Goal: Transaction & Acquisition: Complete application form

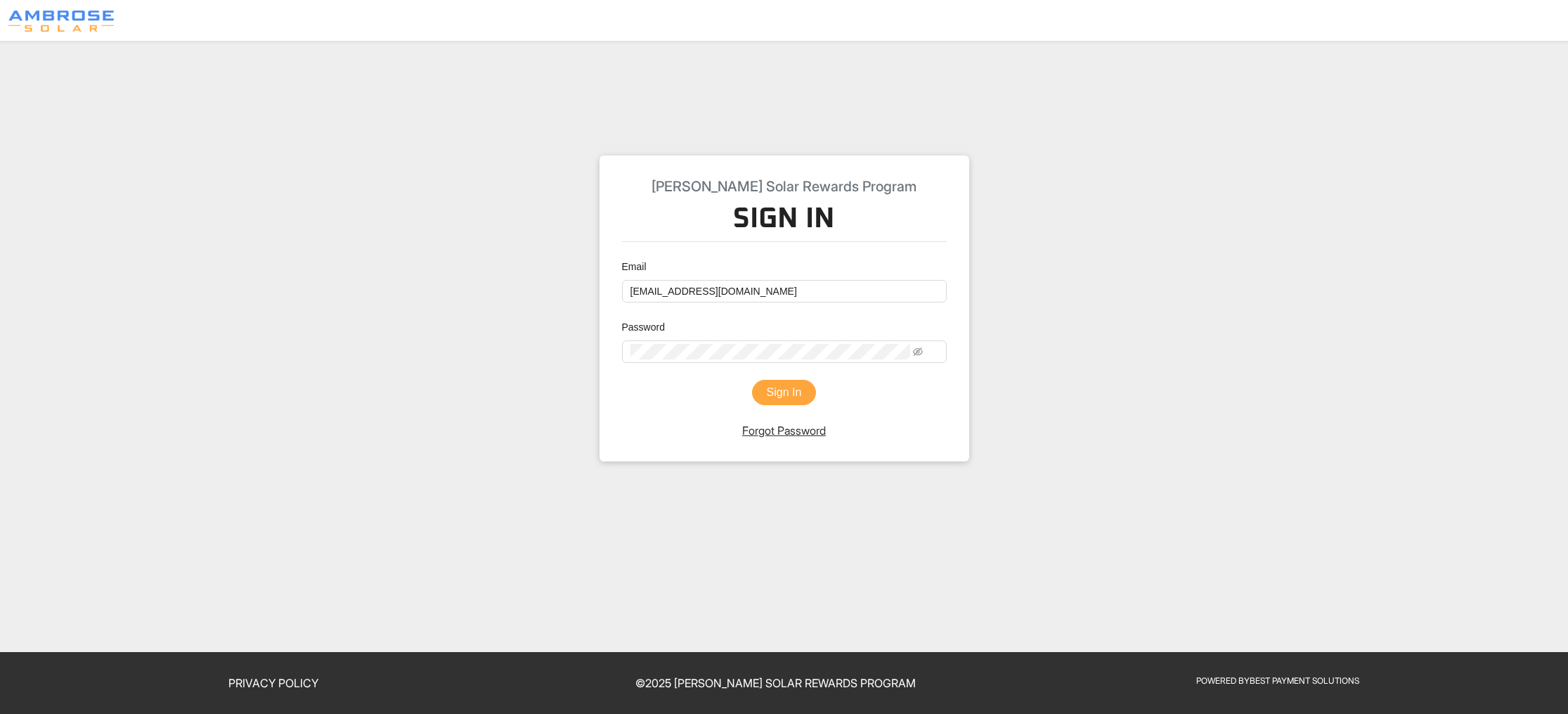
click at [780, 405] on button "Sign In" at bounding box center [784, 393] width 65 height 26
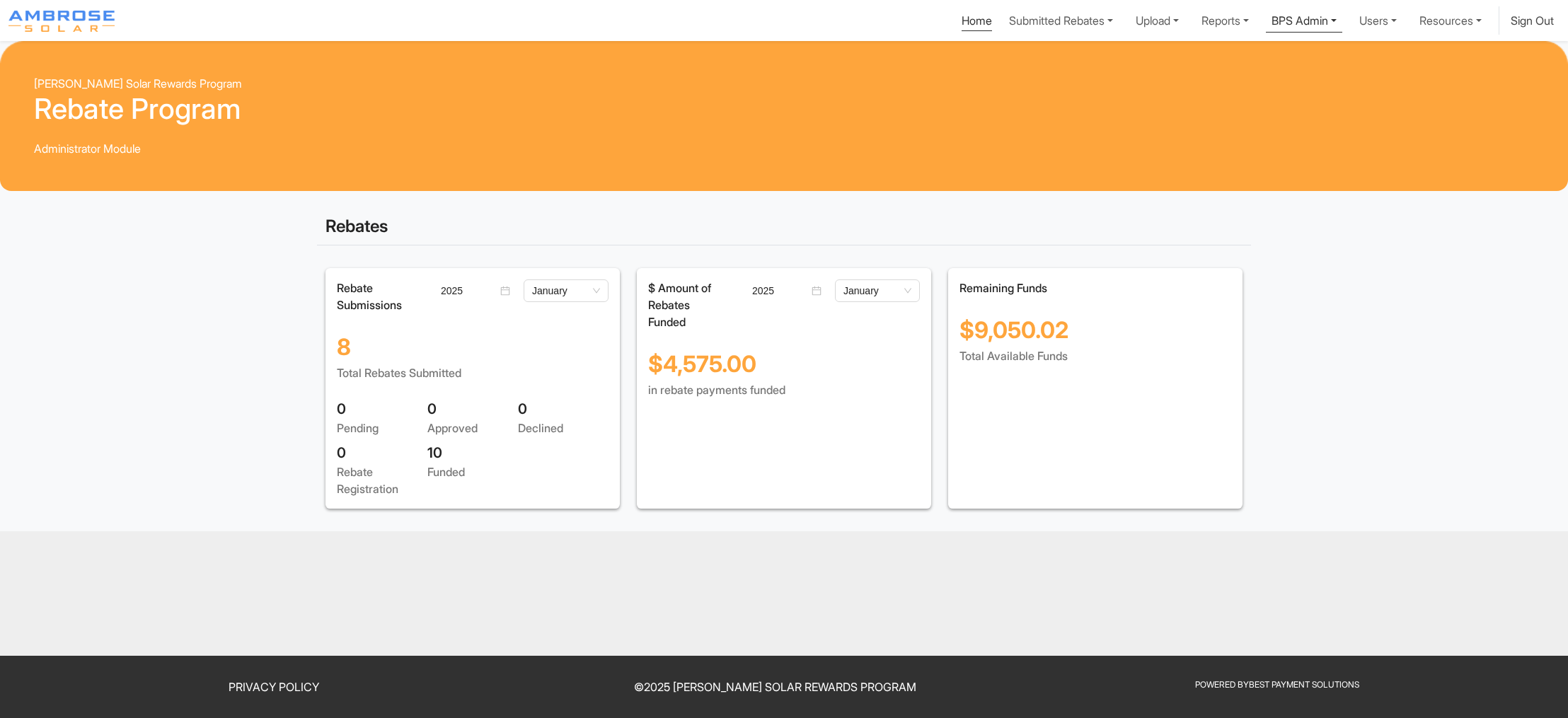
click at [1266, 32] on link "BPS Admin" at bounding box center [1304, 19] width 77 height 26
click at [881, 6] on nav "Home Submitted Rebates Upload Reports BPS Admin Update Deposit Transactions Tab…" at bounding box center [784, 20] width 1568 height 41
click at [1003, 31] on link "Submitted Rebates" at bounding box center [1060, 19] width 115 height 26
click at [962, 31] on link "Home" at bounding box center [977, 23] width 31 height 18
click at [1003, 32] on link "Submitted Rebates" at bounding box center [1060, 19] width 115 height 26
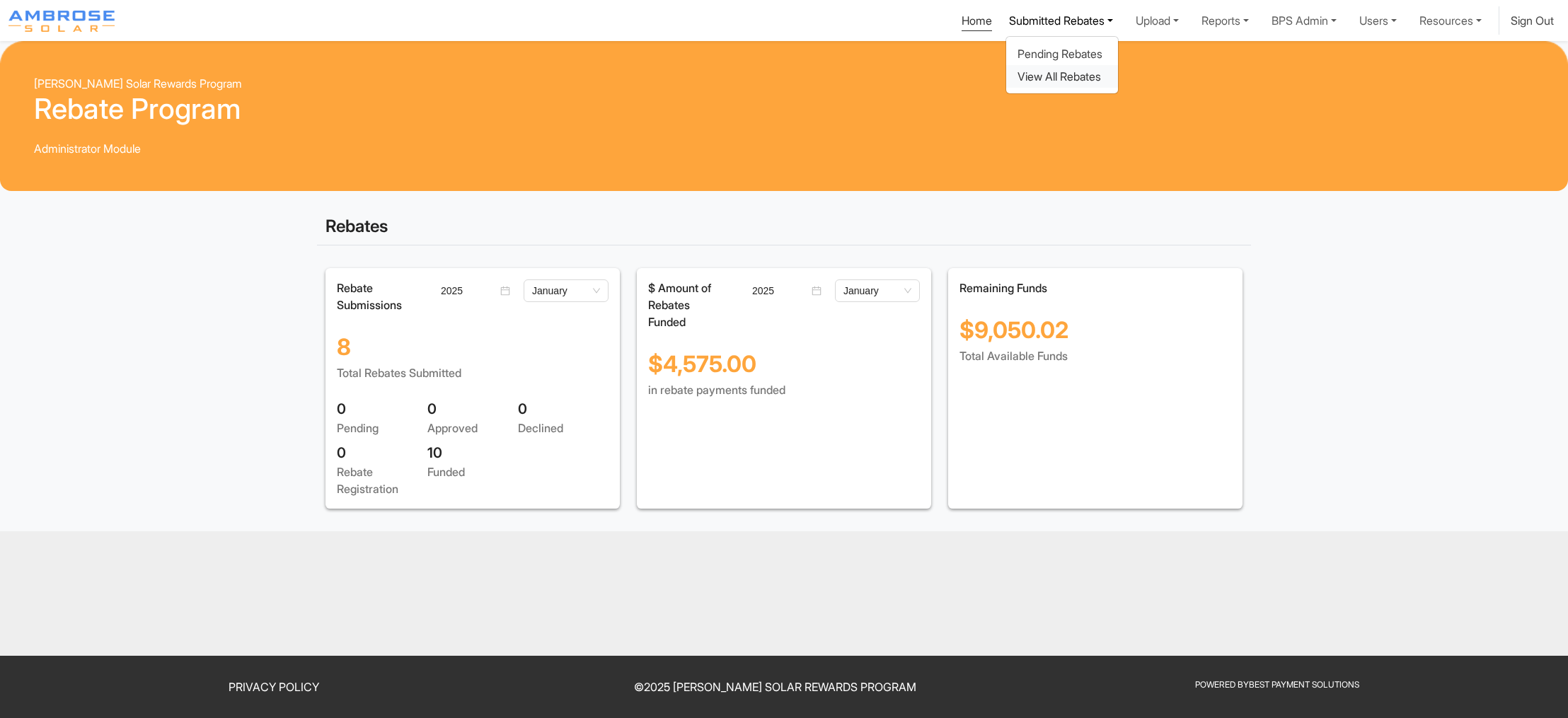
click at [1017, 85] on div "View All Rebates" at bounding box center [1062, 76] width 89 height 17
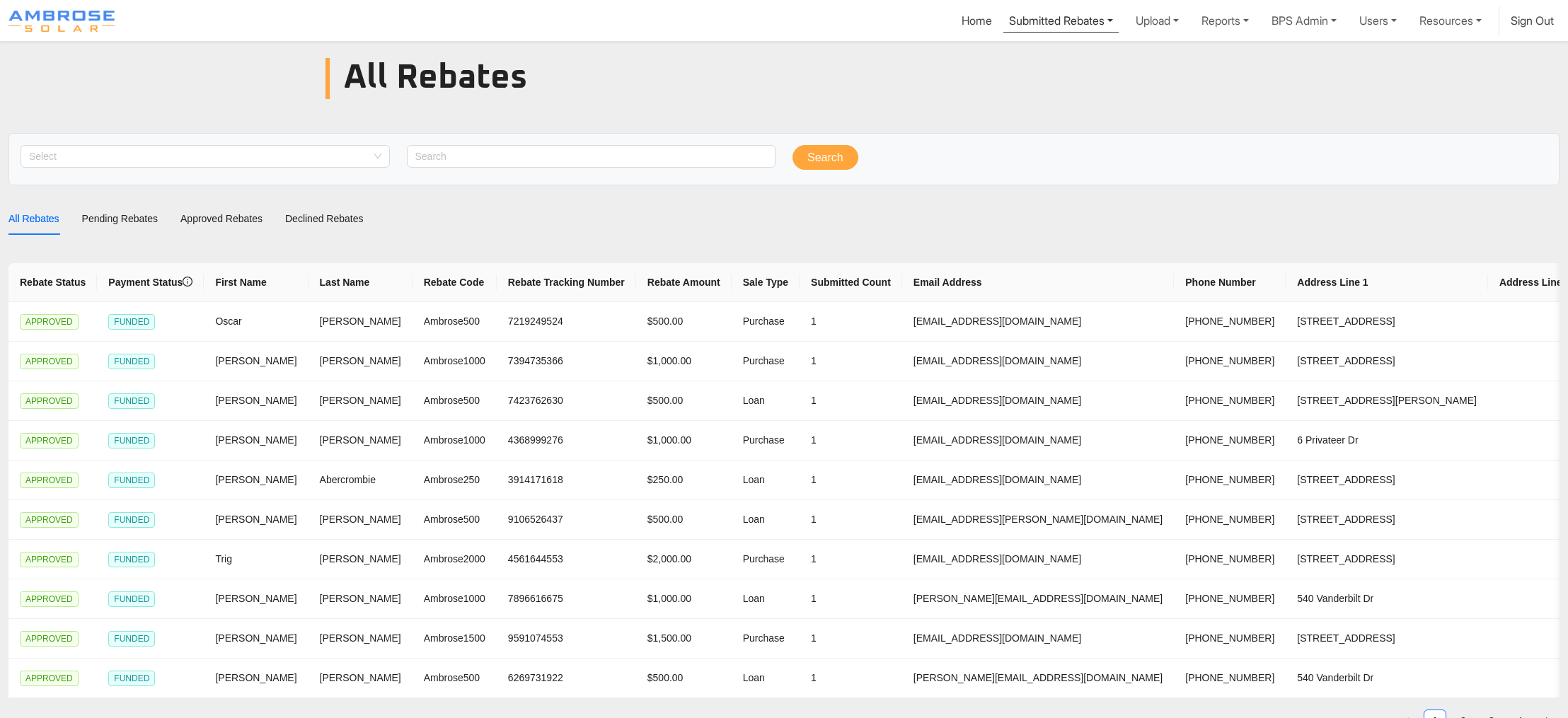
click at [1003, 23] on link "Submitted Rebates" at bounding box center [1060, 19] width 115 height 26
click at [1129, 26] on link "Upload" at bounding box center [1157, 19] width 55 height 26
click at [1058, 62] on div "Batch Rebate Uploader" at bounding box center [1115, 53] width 114 height 17
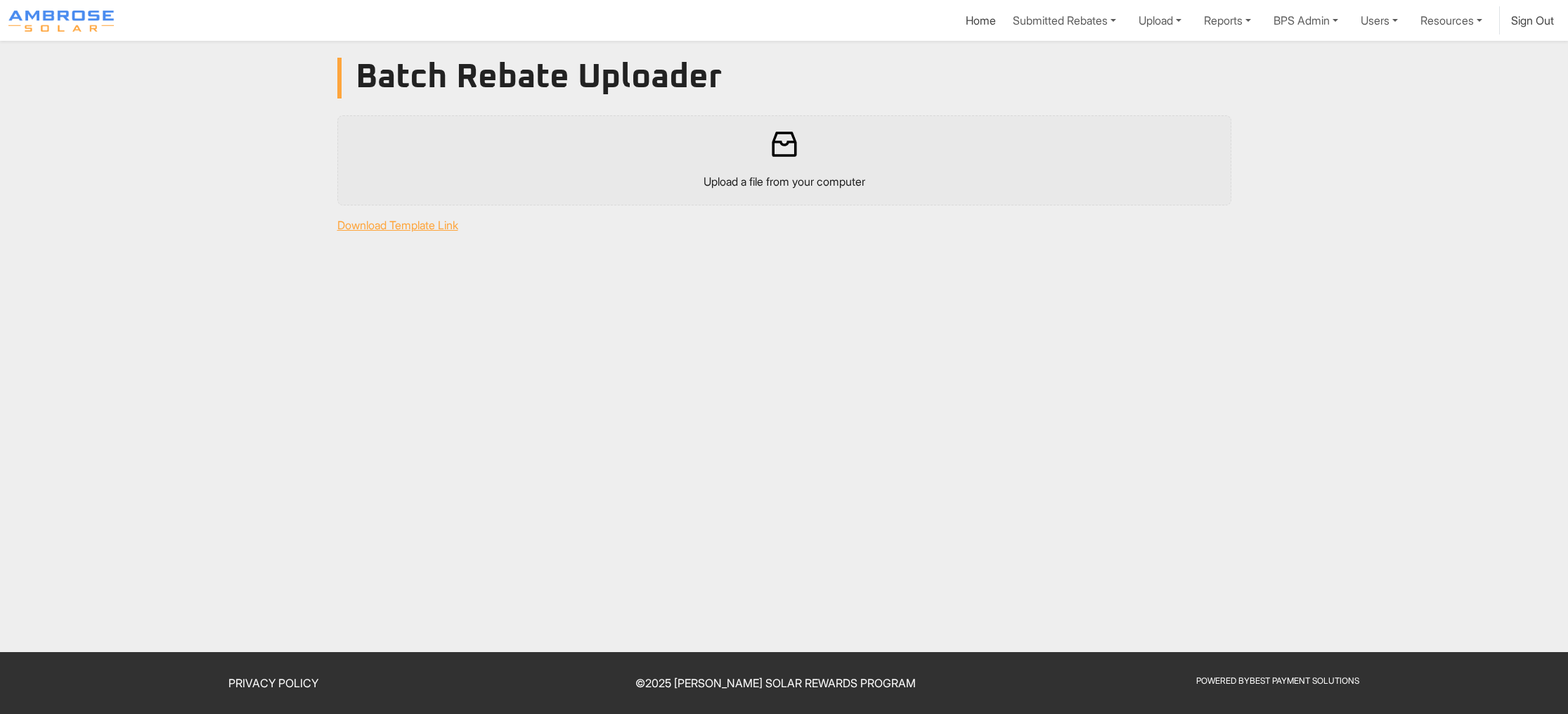
click at [436, 233] on link "Download Template Link" at bounding box center [784, 224] width 911 height 17
click at [1268, 29] on link "BPS Admin" at bounding box center [1305, 19] width 76 height 26
click at [1430, 10] on link "Resources" at bounding box center [1450, 19] width 73 height 26
click at [1355, 24] on link "Users" at bounding box center [1379, 19] width 49 height 26
click at [1268, 29] on link "BPS Admin" at bounding box center [1305, 19] width 76 height 26
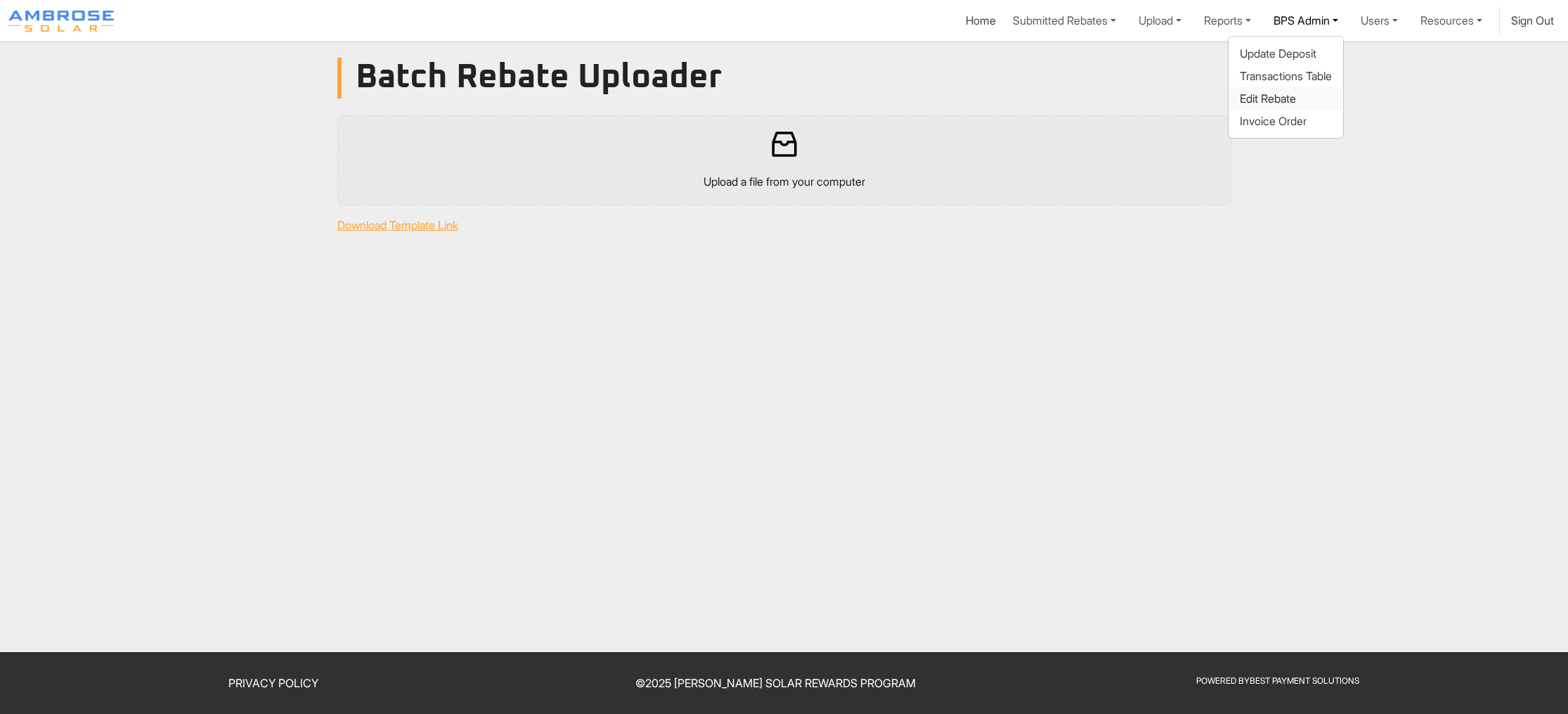
click at [1240, 107] on div "Edit Rebate" at bounding box center [1285, 98] width 92 height 17
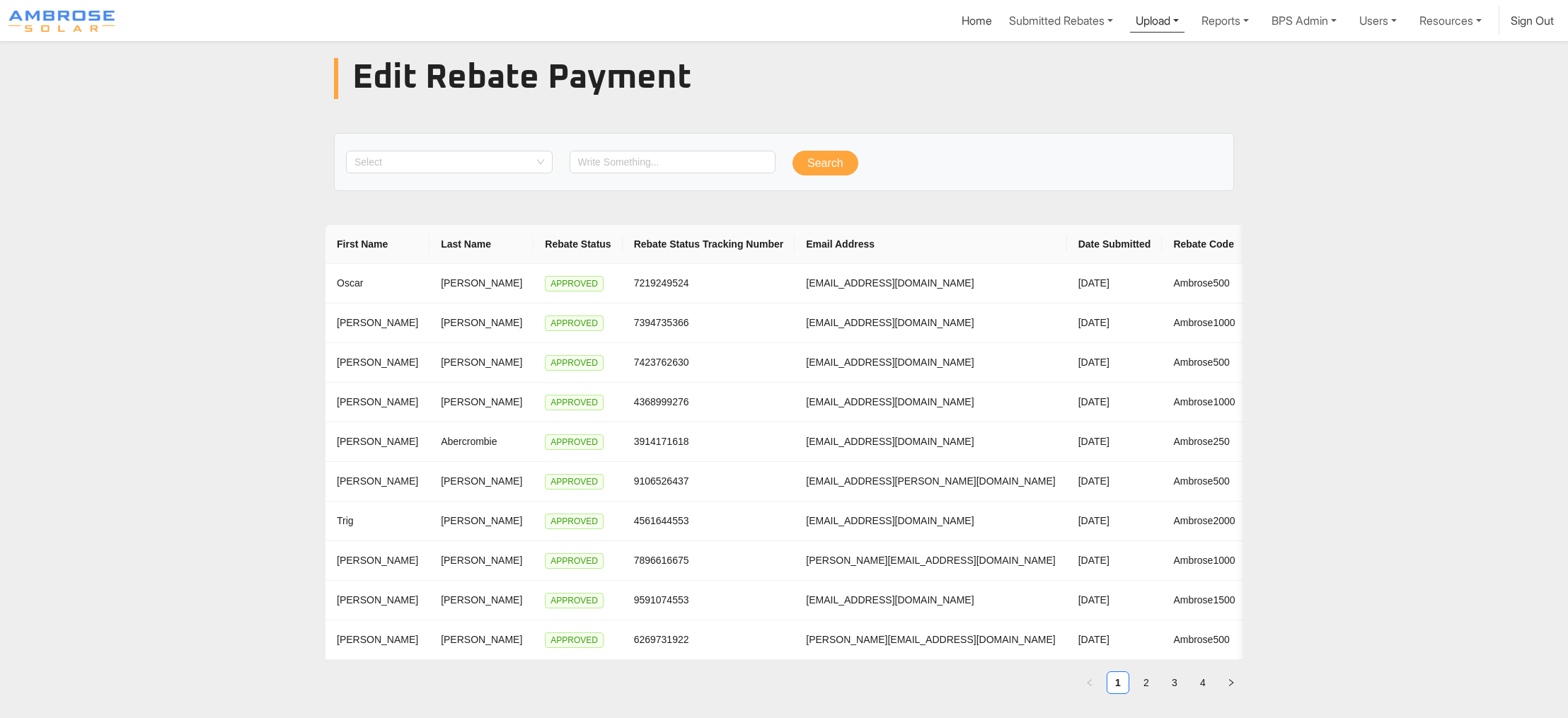
click at [1129, 32] on link "Upload" at bounding box center [1157, 19] width 55 height 26
click at [1058, 85] on div "Rebate Code Uploader" at bounding box center [1115, 76] width 114 height 17
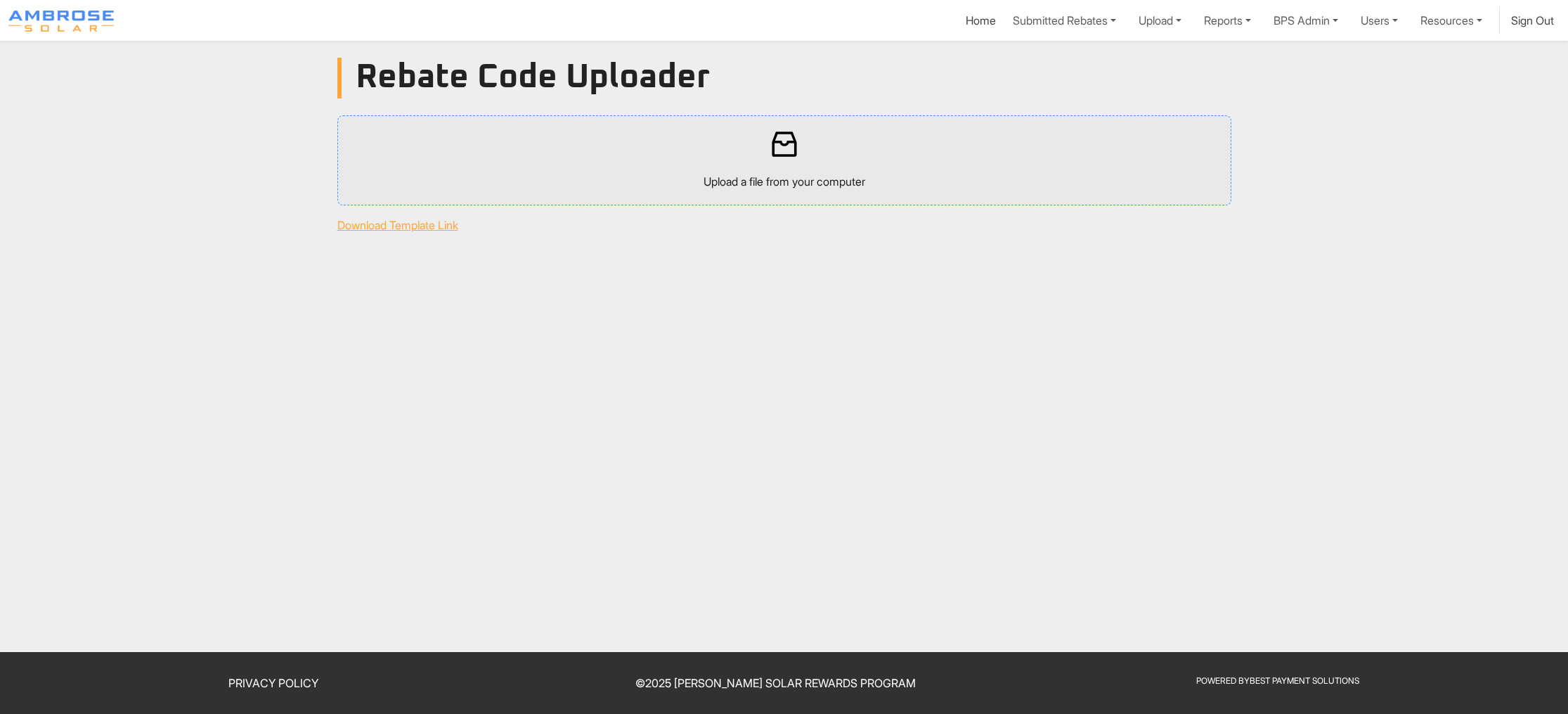
click at [662, 193] on div "Upload a file from your computer" at bounding box center [784, 160] width 870 height 66
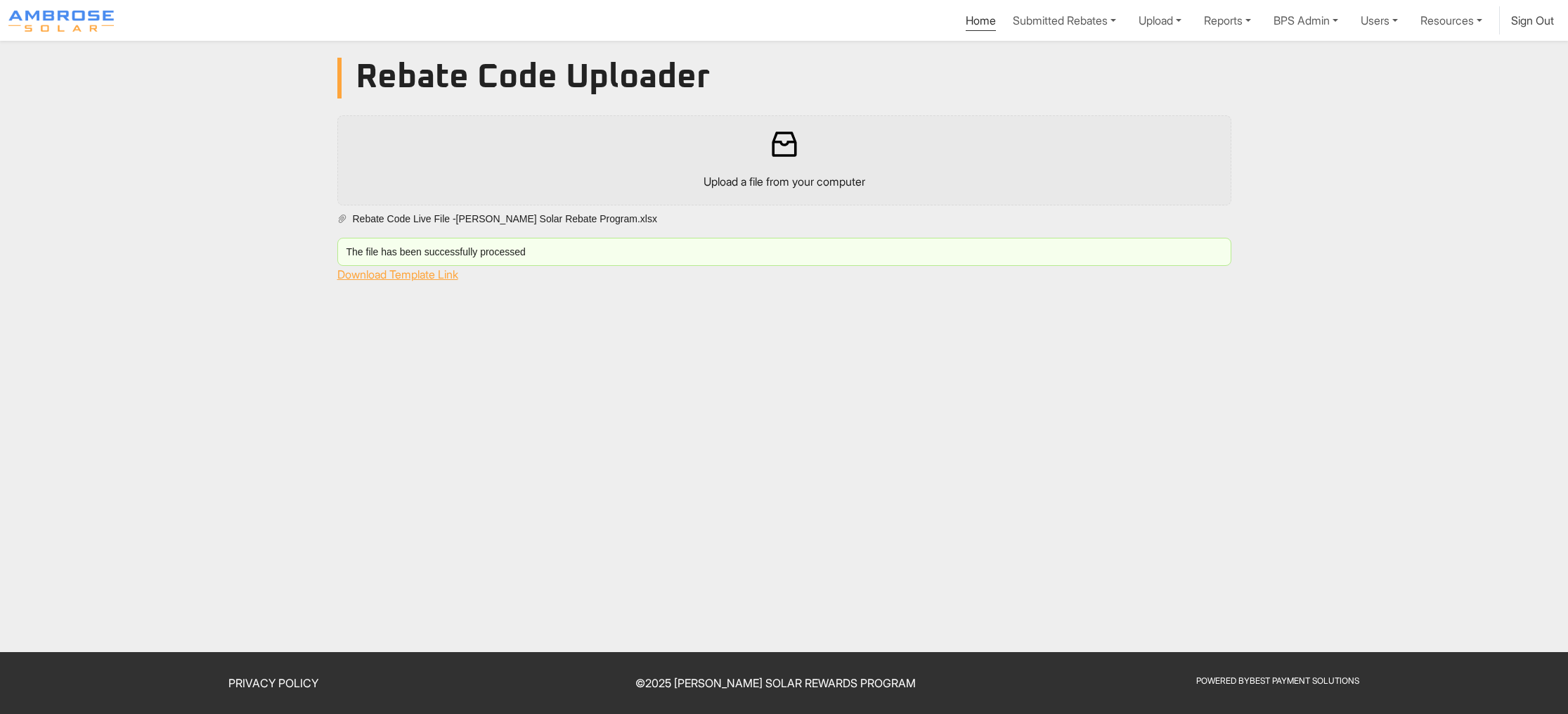
click at [966, 26] on link "Home" at bounding box center [981, 22] width 30 height 18
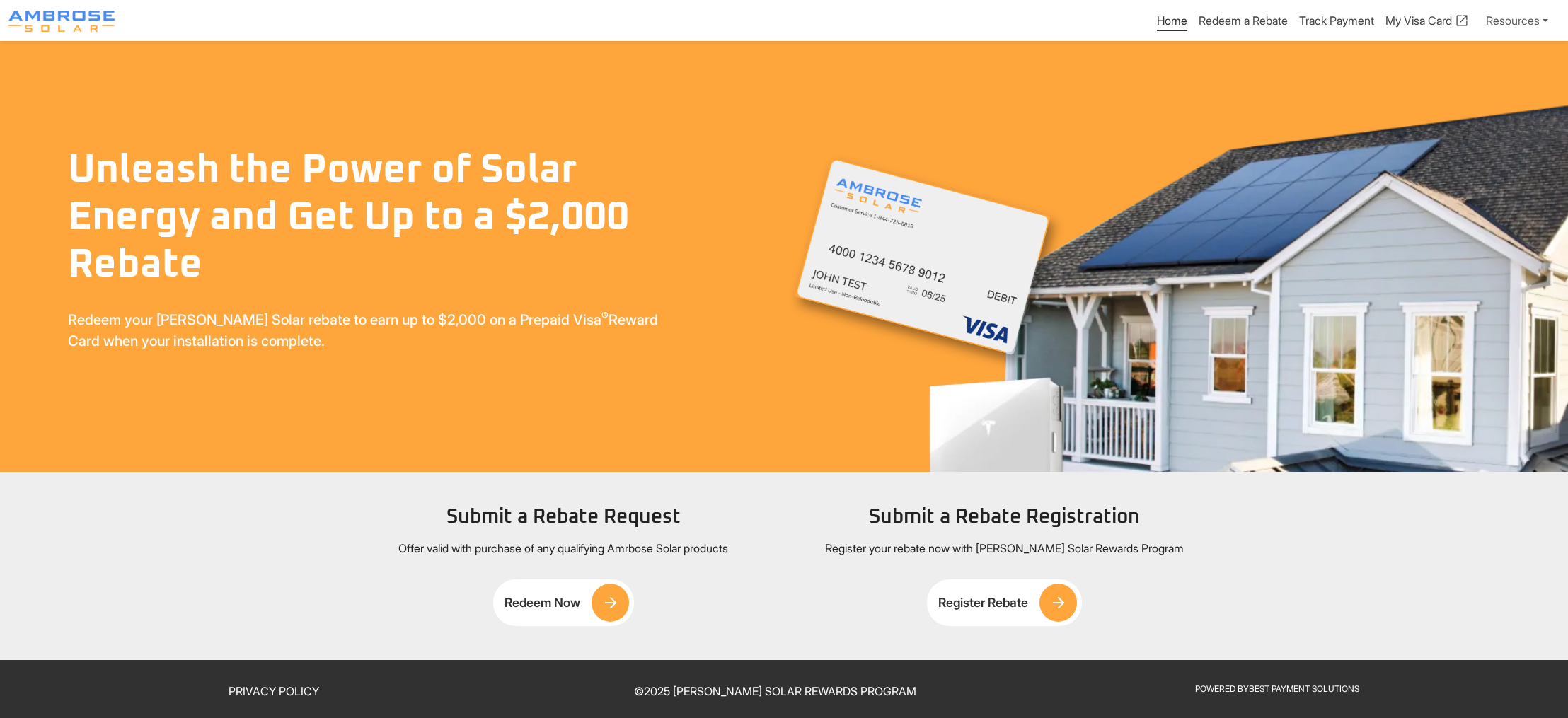
click at [573, 626] on link "Redeem Now" at bounding box center [564, 603] width 140 height 47
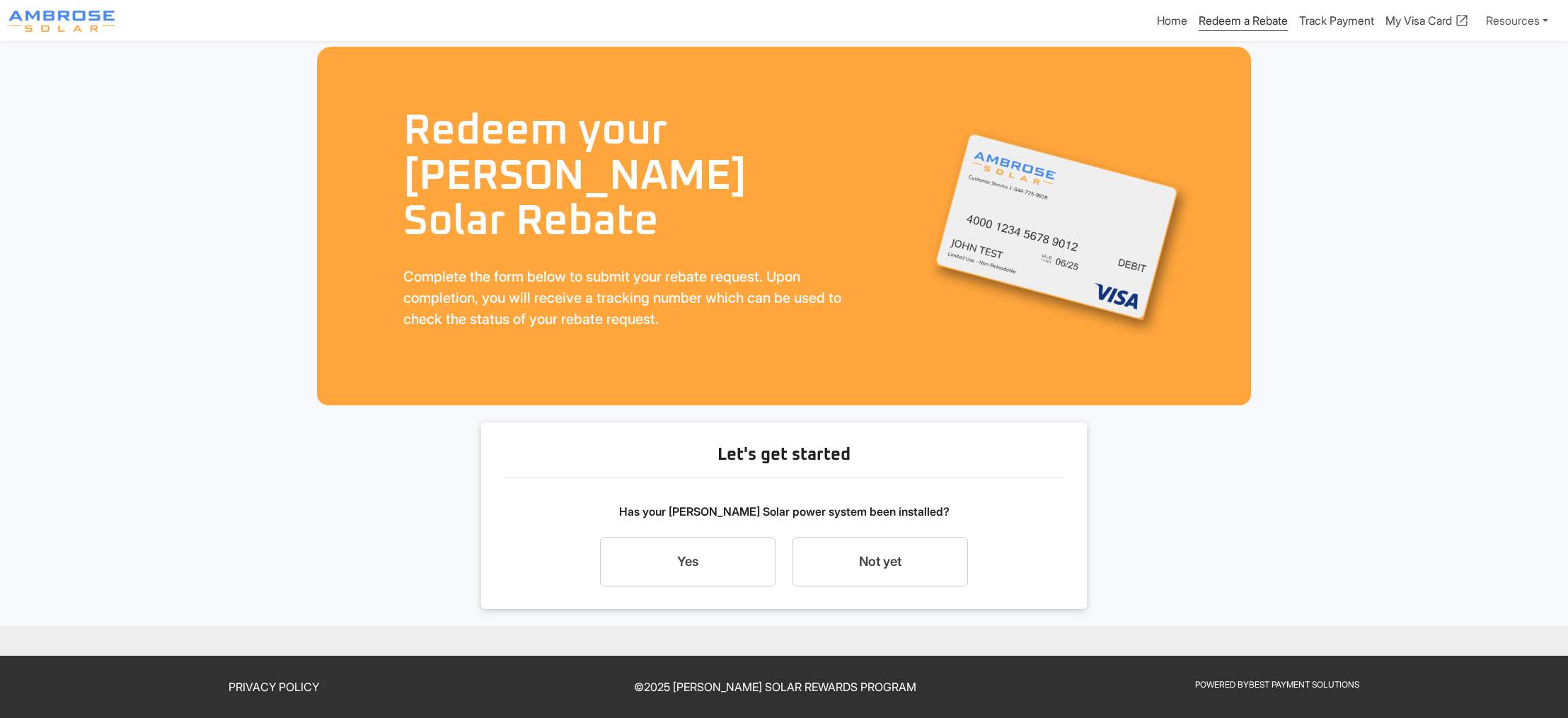
click at [685, 586] on link "Yes" at bounding box center [688, 561] width 176 height 49
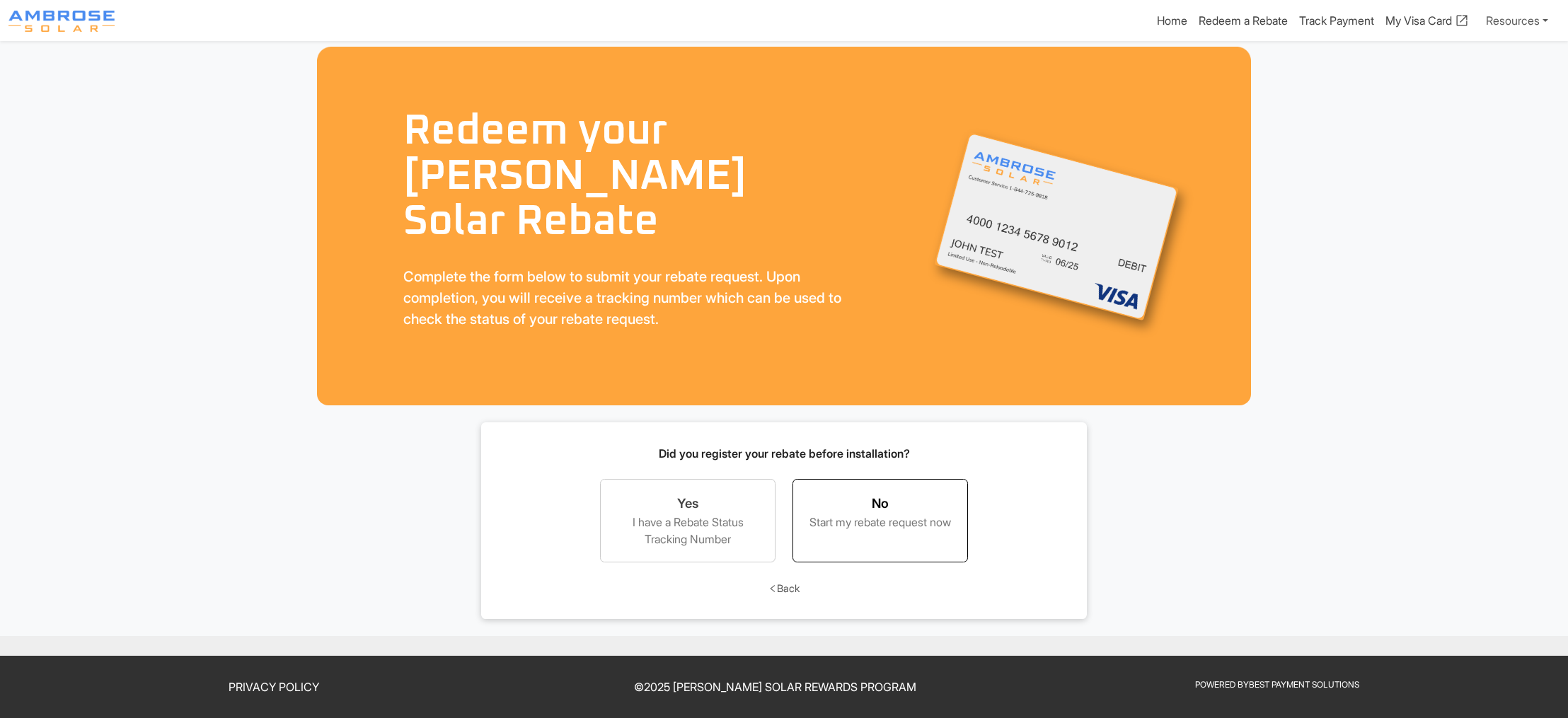
click at [859, 562] on link "No Start my rebate request now" at bounding box center [880, 521] width 176 height 84
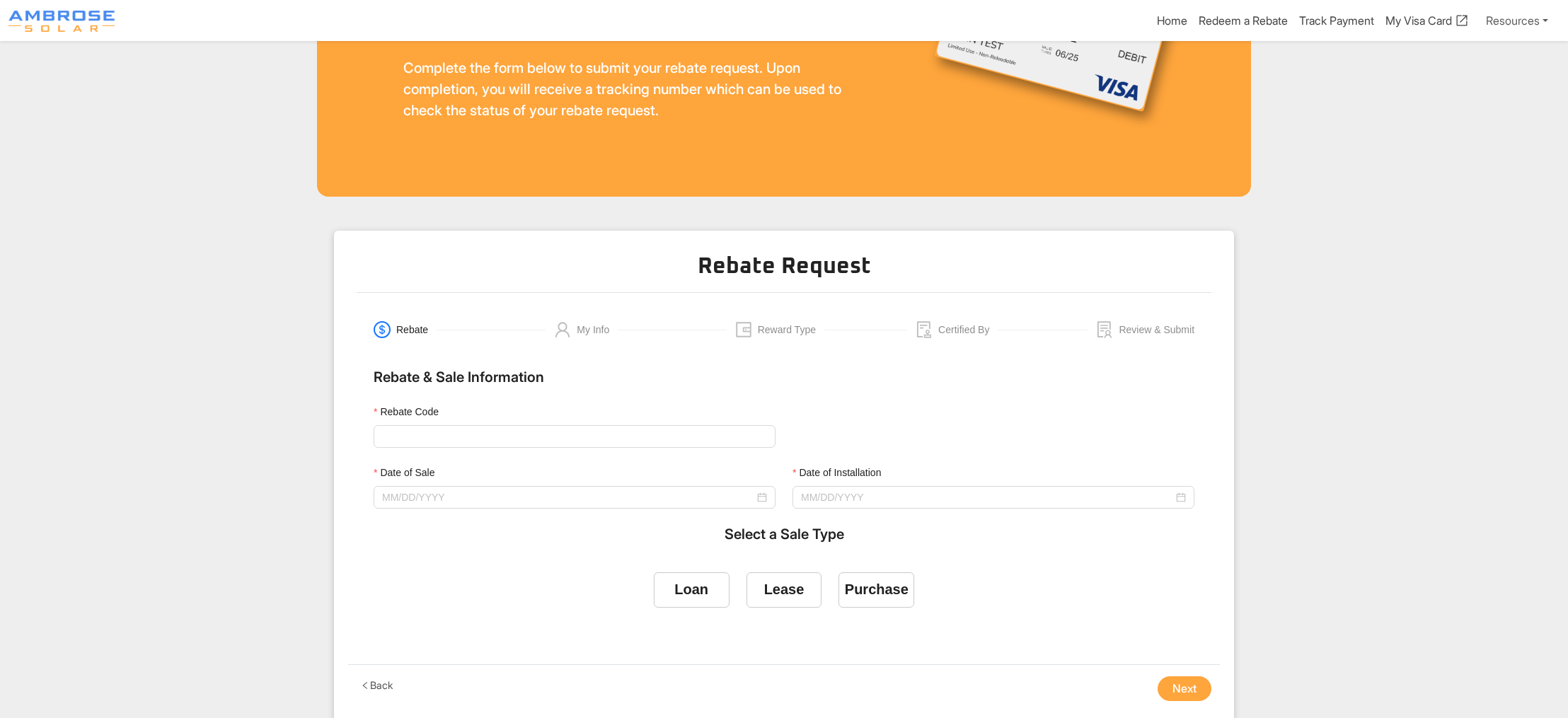
scroll to position [224, 0]
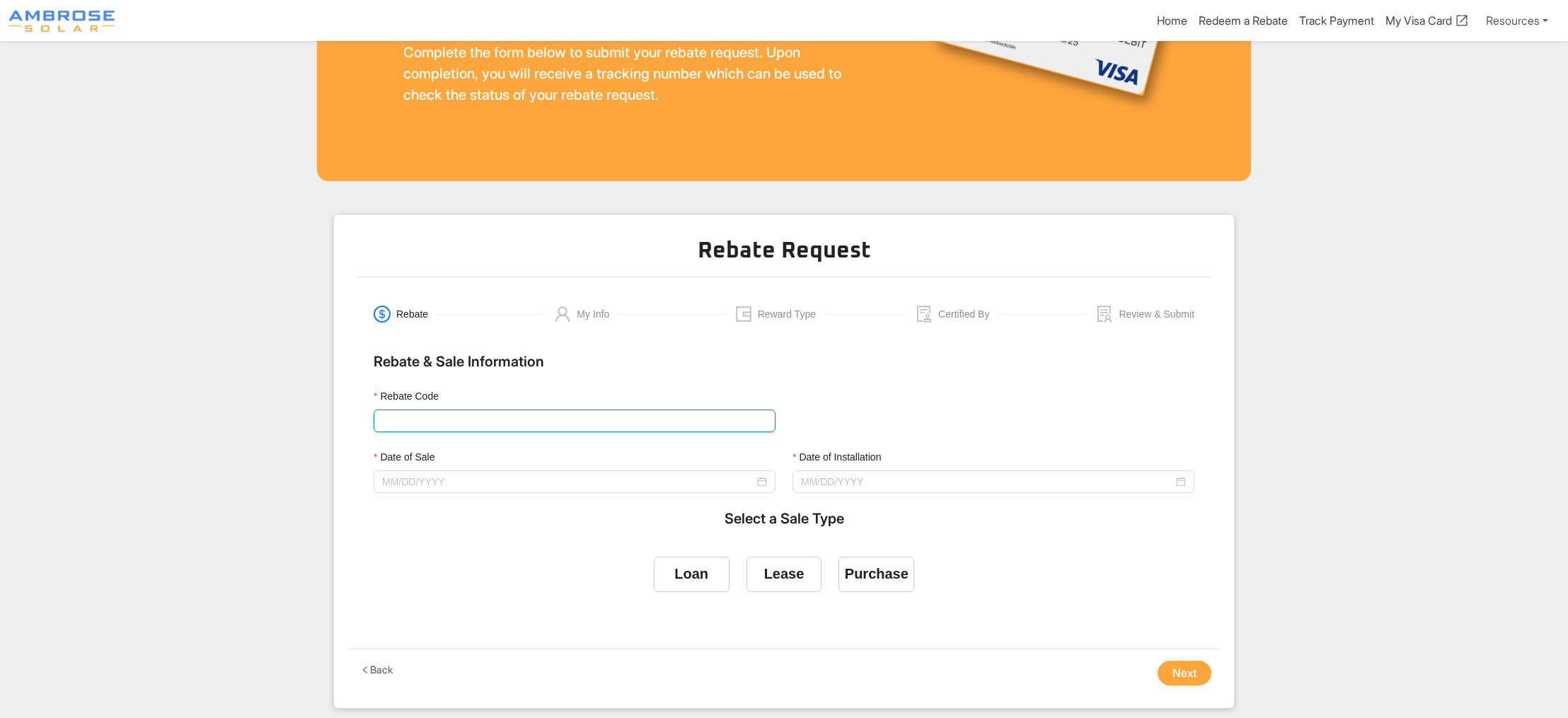
click at [400, 432] on input "Rebate Code" at bounding box center [574, 421] width 401 height 23
type input "Ambrose3000"
click at [413, 489] on input "Date of Sale" at bounding box center [568, 481] width 372 height 15
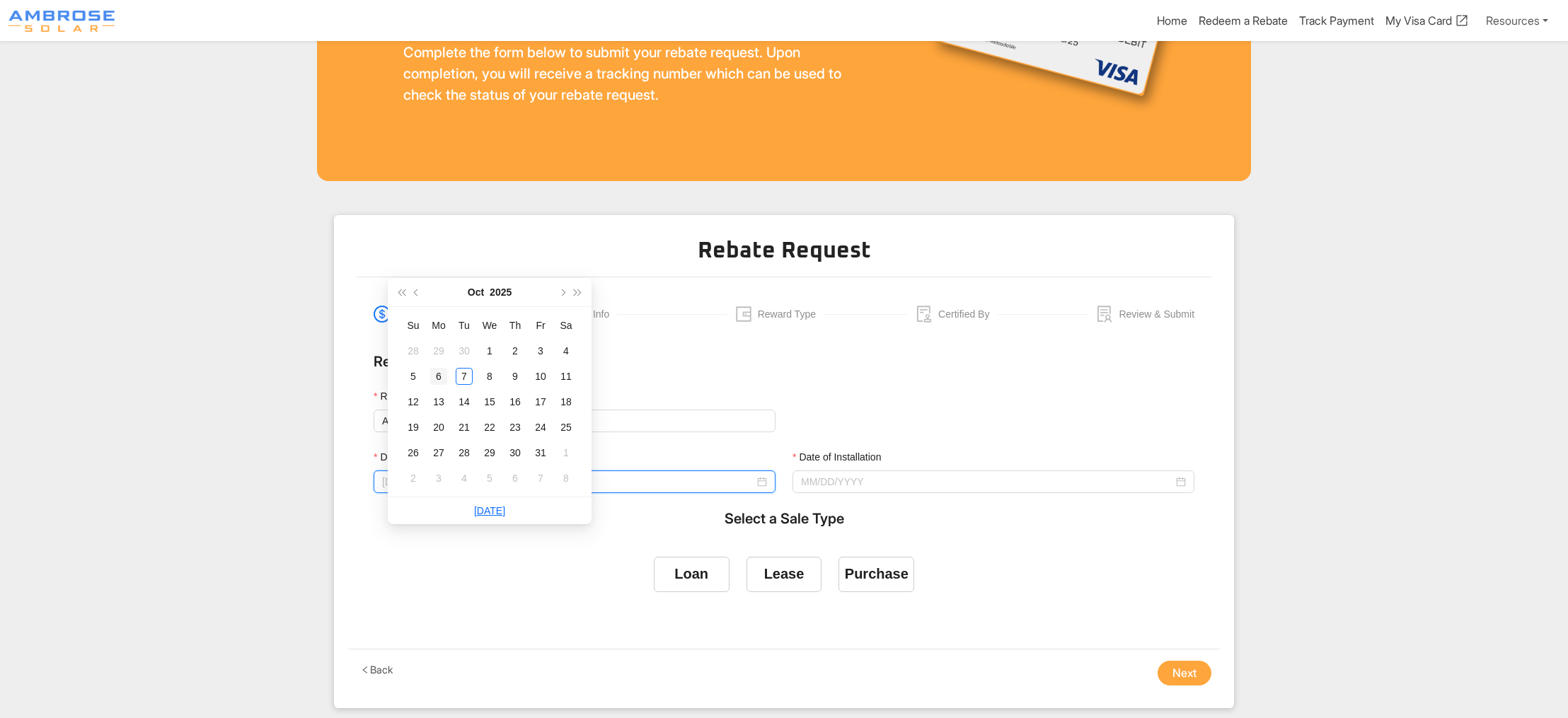
type input "10/06/2025"
drag, startPoint x: 441, startPoint y: 371, endPoint x: 488, endPoint y: 405, distance: 58.0
click at [440, 371] on div "6" at bounding box center [439, 376] width 17 height 17
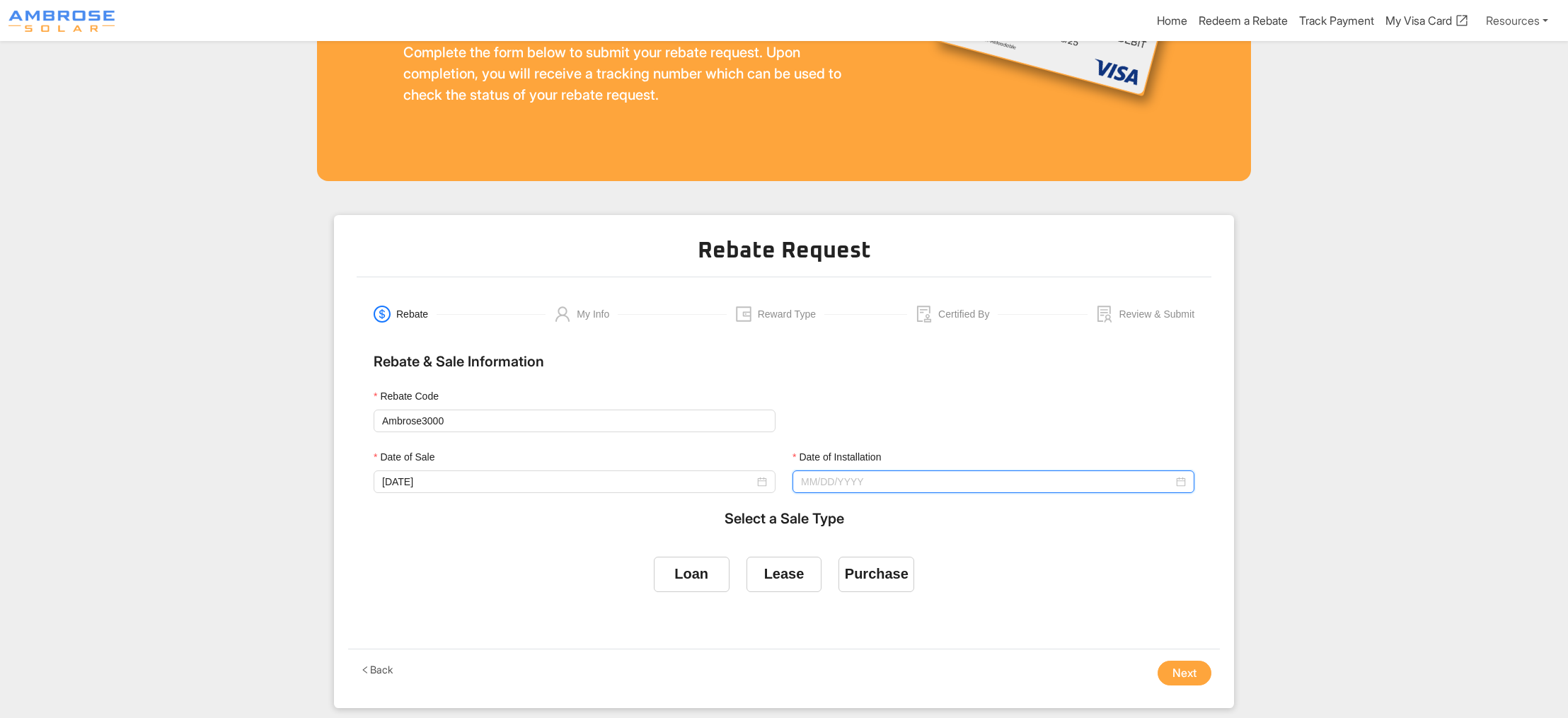
click at [905, 489] on input "Date of Installation" at bounding box center [987, 481] width 372 height 15
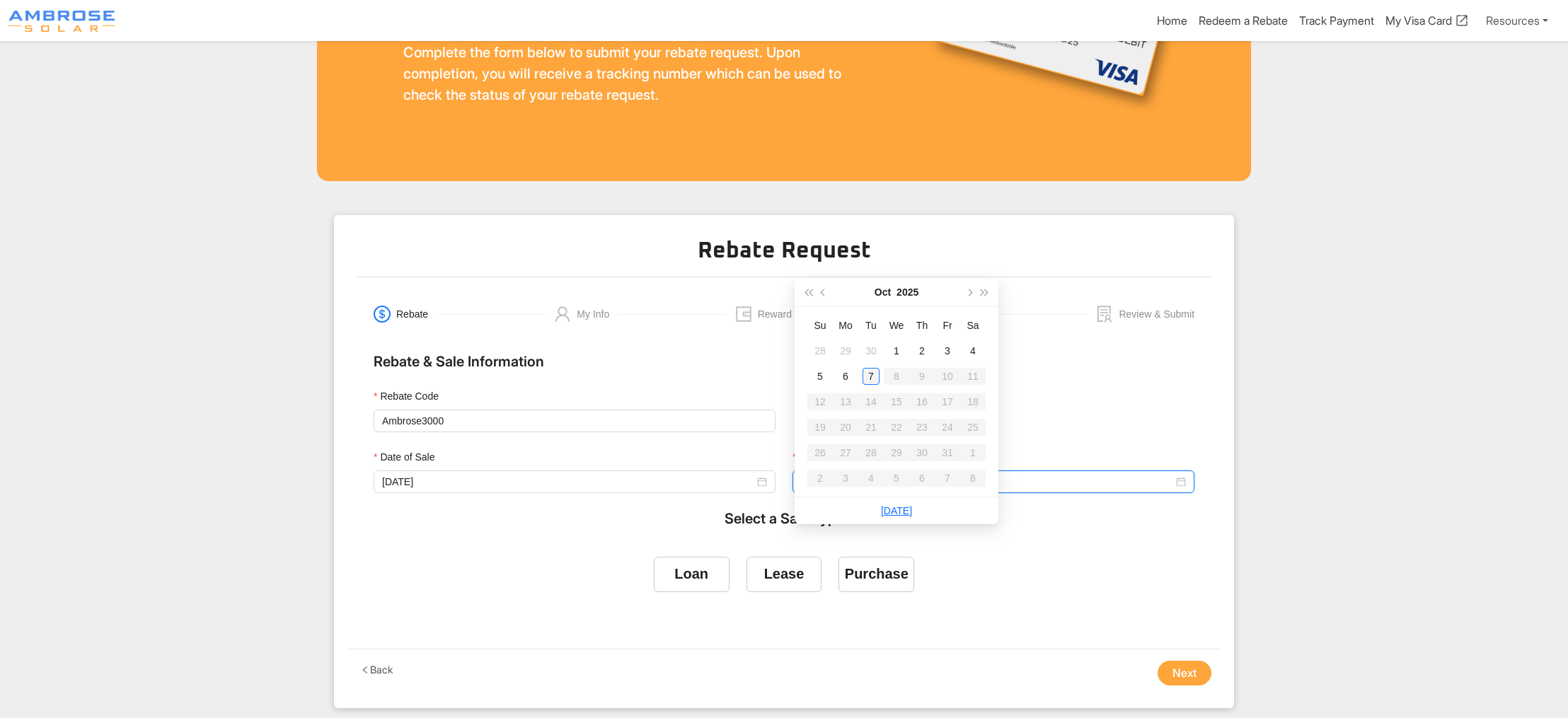
type input "10/07/2025"
drag, startPoint x: 875, startPoint y: 379, endPoint x: 886, endPoint y: 407, distance: 30.1
click at [874, 379] on div "7" at bounding box center [871, 376] width 17 height 17
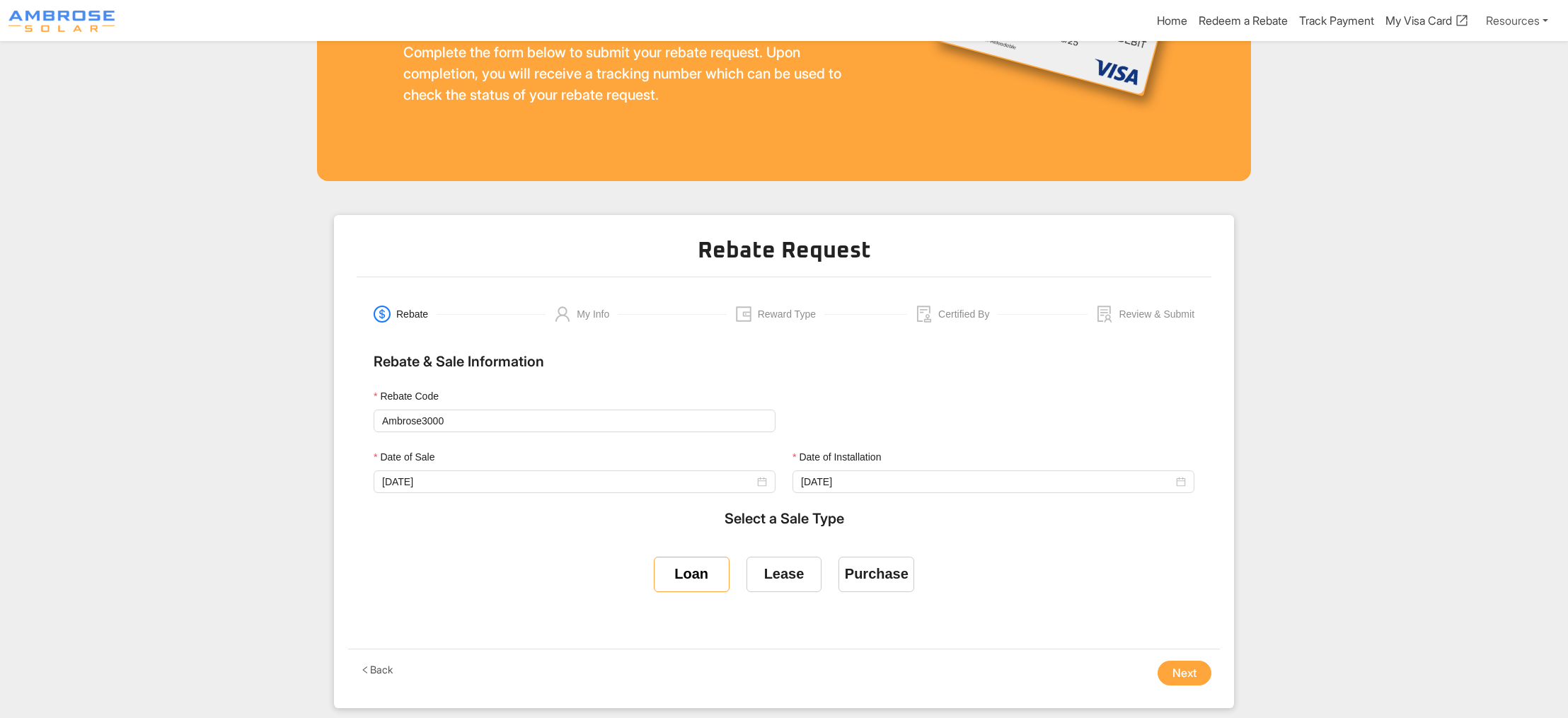
click at [654, 591] on label "Loan" at bounding box center [692, 575] width 76 height 35
click at [691, 571] on input "Loan" at bounding box center [691, 571] width 0 height 0
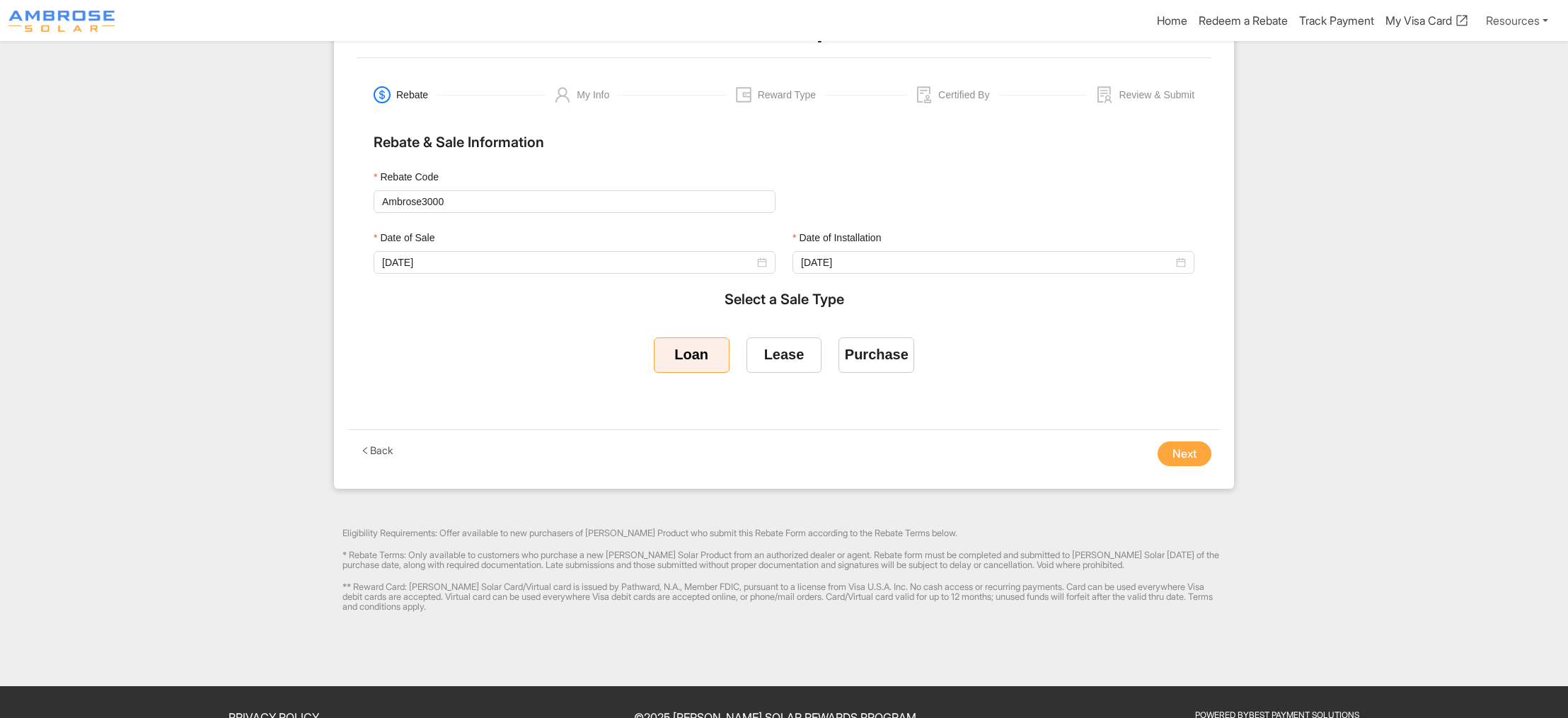
scroll to position [422, 0]
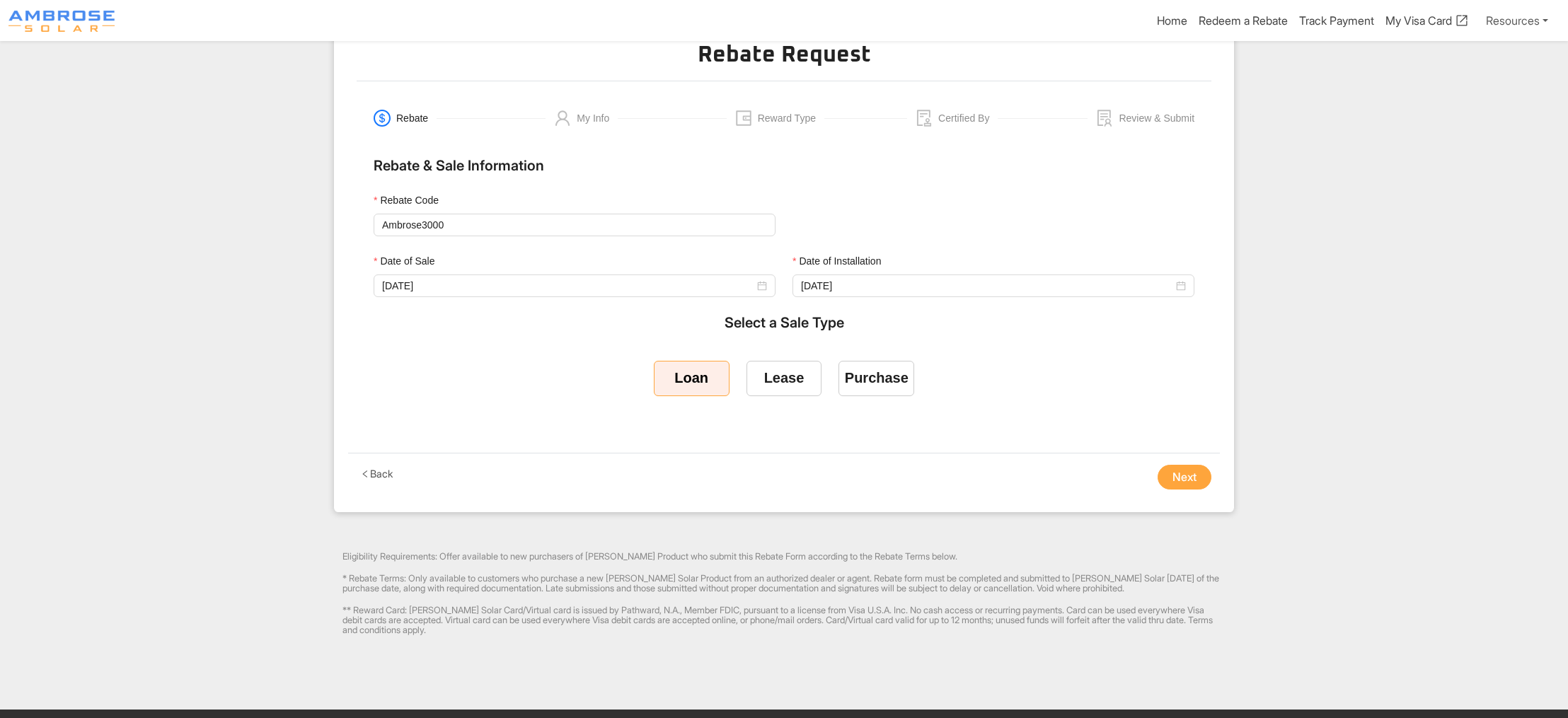
click at [1163, 490] on button "Next" at bounding box center [1184, 478] width 54 height 26
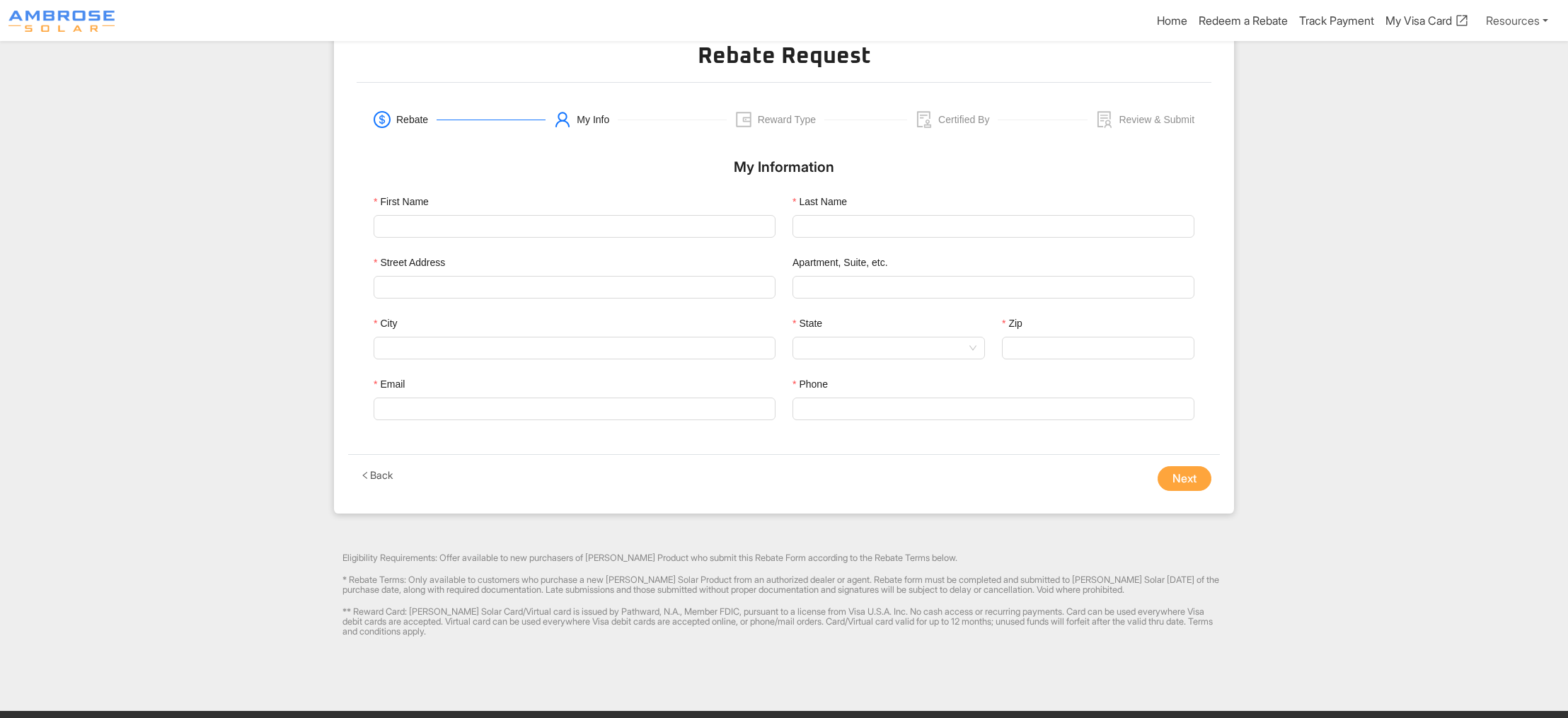
click at [370, 480] on icon "left" at bounding box center [365, 475] width 9 height 9
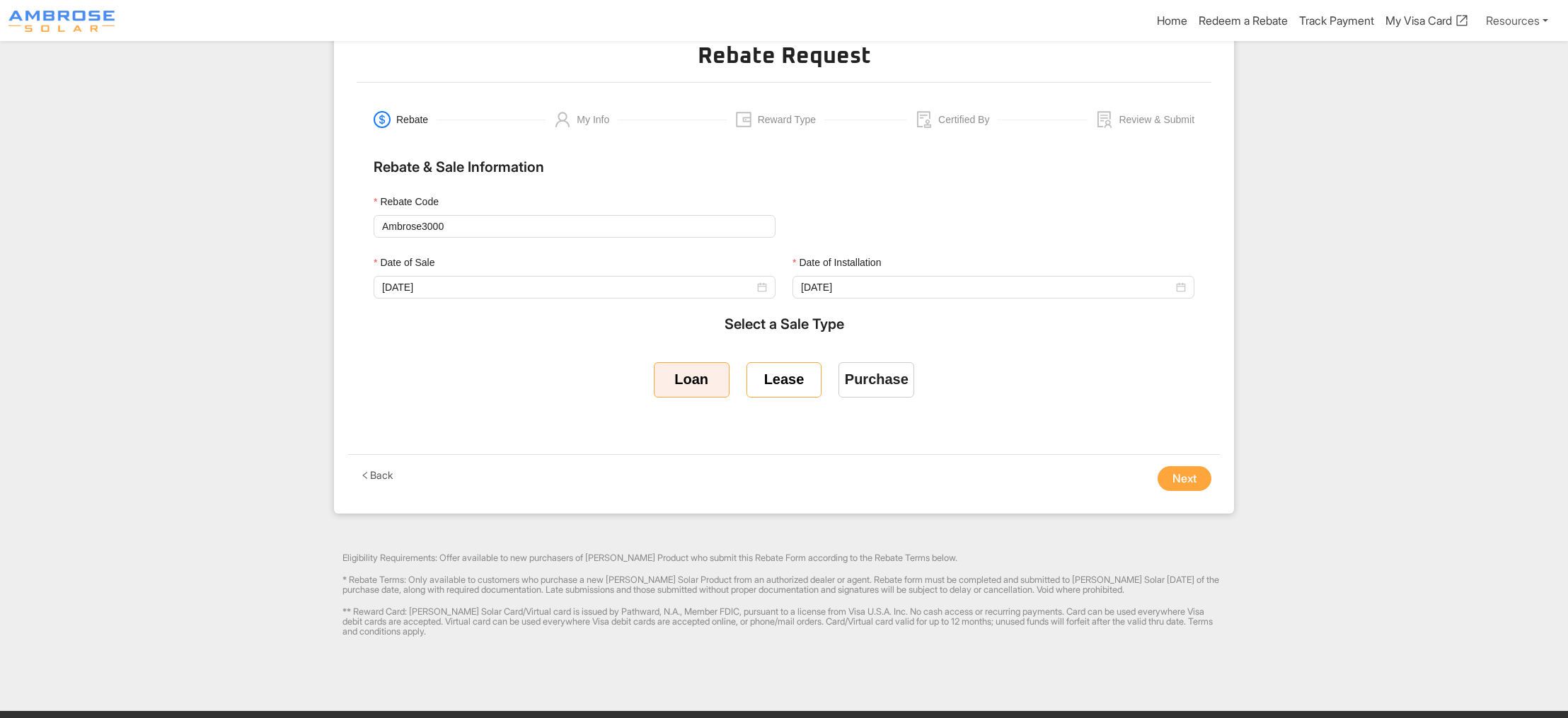
click at [773, 388] on div "Lease" at bounding box center [784, 380] width 40 height 16
click at [784, 377] on input "Lease" at bounding box center [784, 377] width 0 height 0
click at [1165, 492] on button "Next" at bounding box center [1184, 479] width 54 height 26
click at [765, 397] on label "Lease" at bounding box center [784, 380] width 76 height 35
click at [784, 377] on input "Lease" at bounding box center [784, 377] width 0 height 0
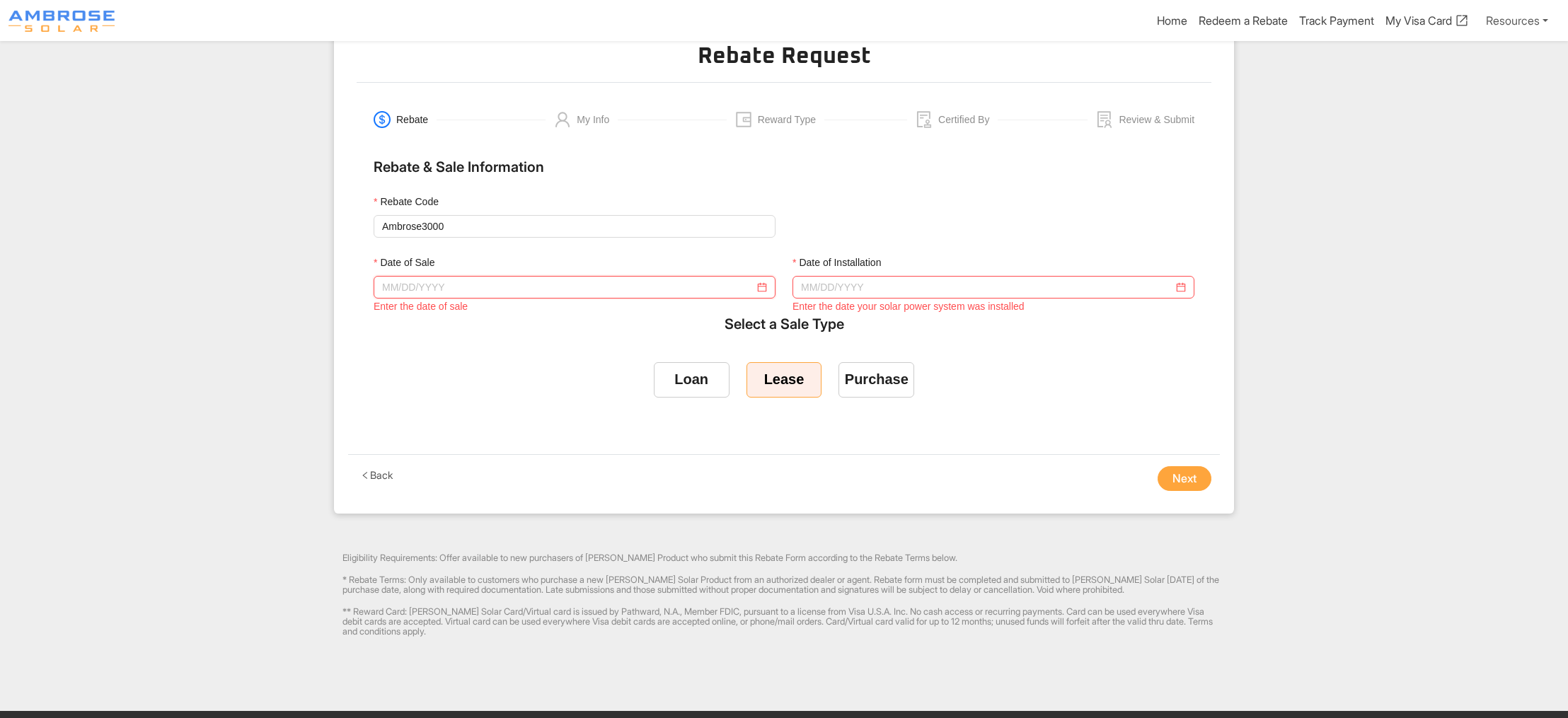
click at [582, 295] on input "Date of Sale" at bounding box center [568, 287] width 372 height 15
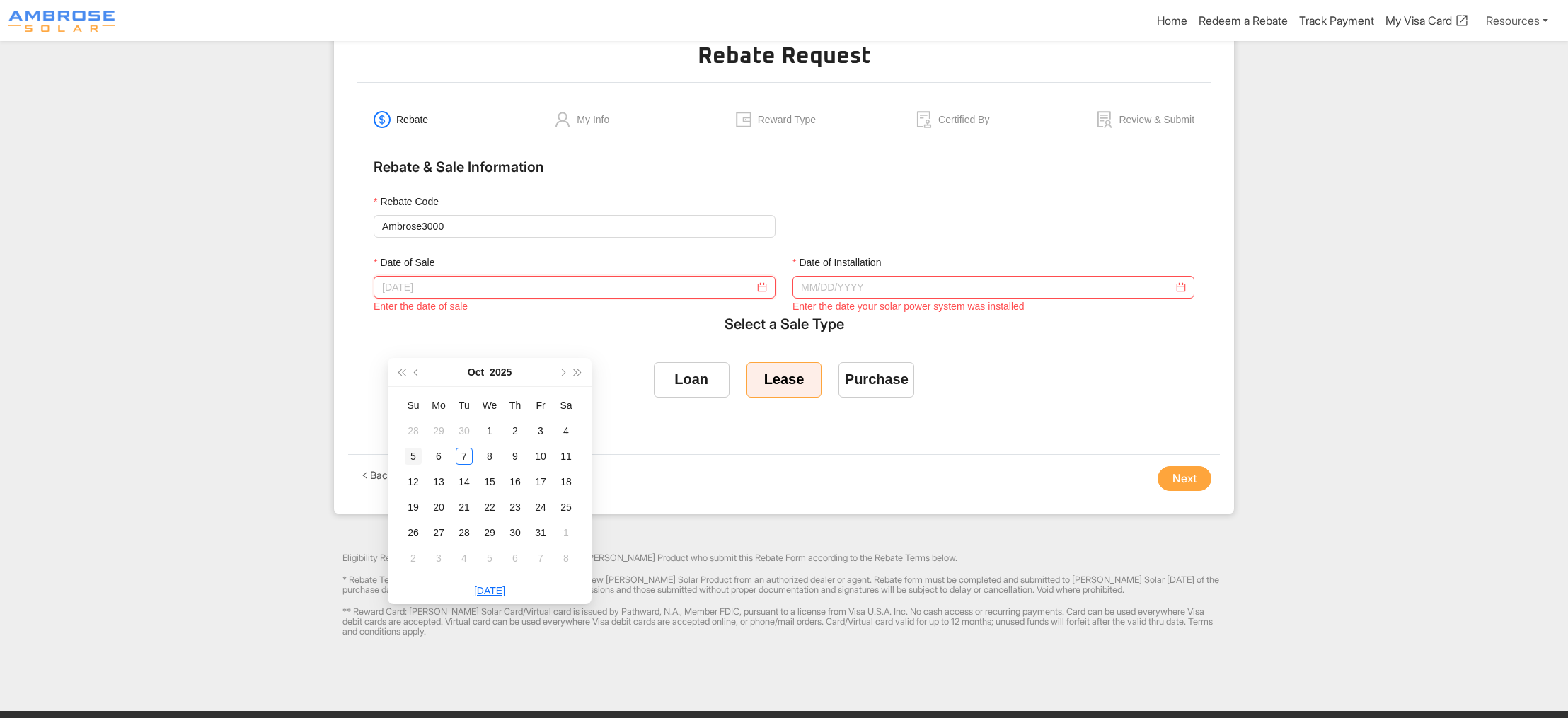
type input "10/05/2025"
click at [408, 455] on div "5" at bounding box center [413, 455] width 17 height 17
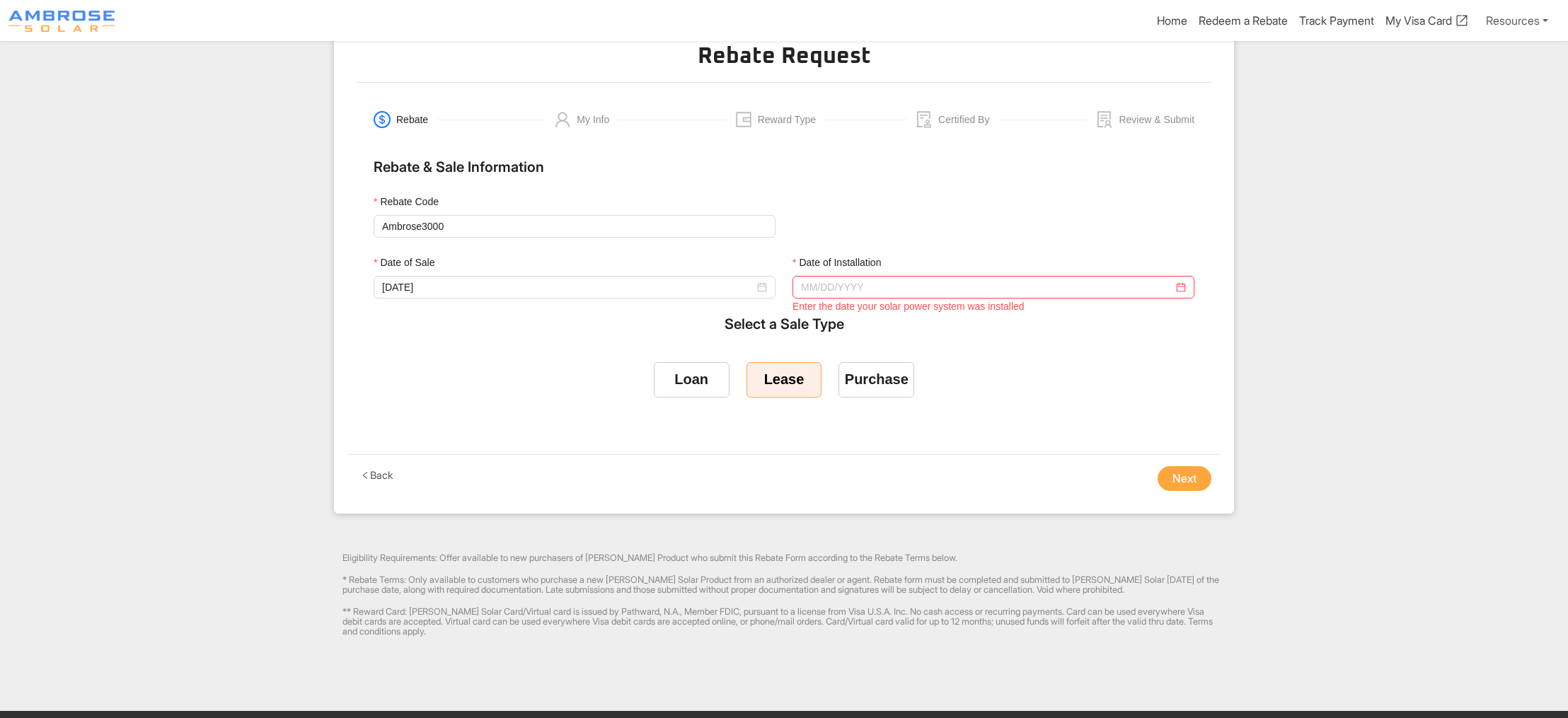
click at [846, 295] on input "Date of Installation" at bounding box center [987, 287] width 372 height 15
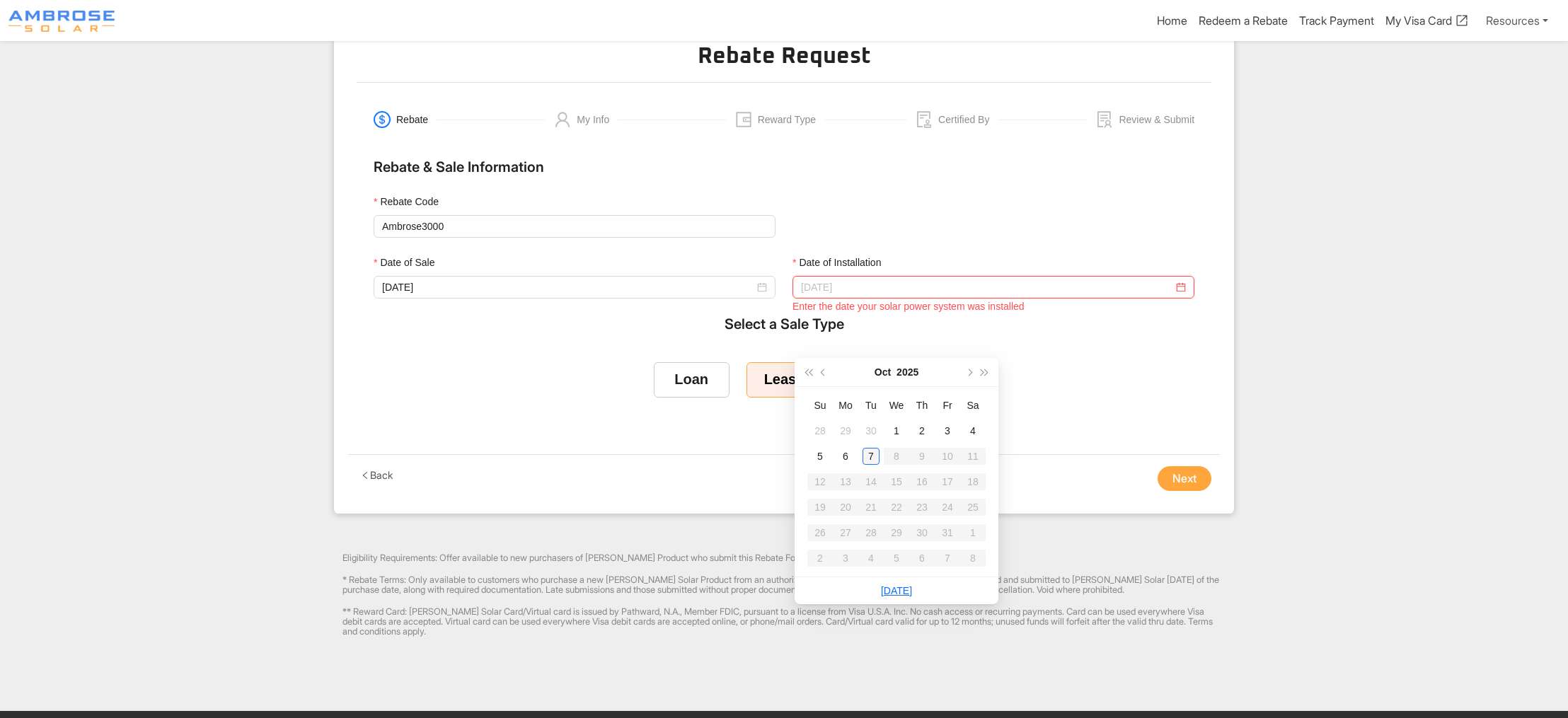
type input "10/07/2025"
click at [873, 458] on div "7" at bounding box center [871, 455] width 17 height 17
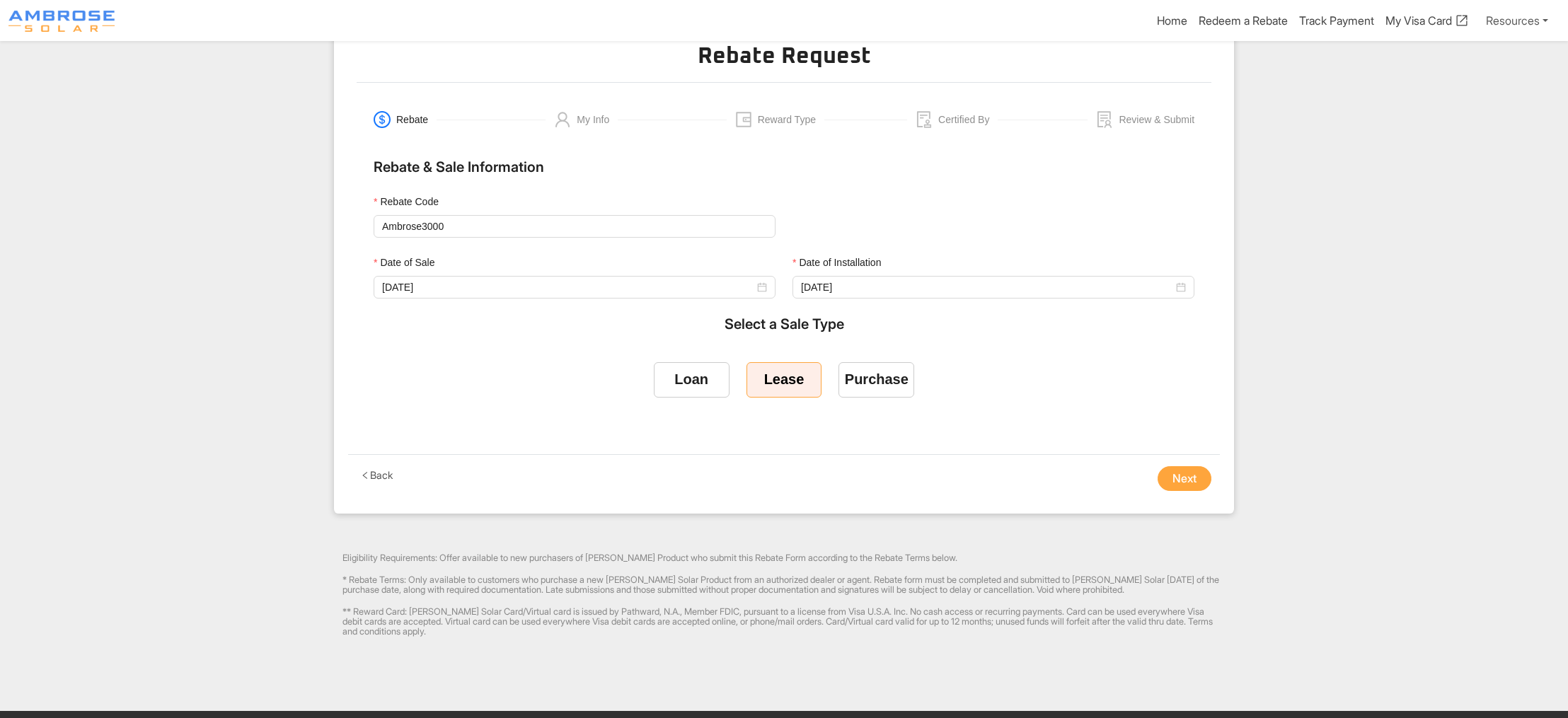
drag, startPoint x: 784, startPoint y: 463, endPoint x: 804, endPoint y: 480, distance: 26.2
click at [784, 396] on span at bounding box center [784, 380] width 74 height 34
click at [784, 377] on input "Lease" at bounding box center [784, 377] width 0 height 0
click at [1172, 492] on button "Next" at bounding box center [1184, 479] width 54 height 26
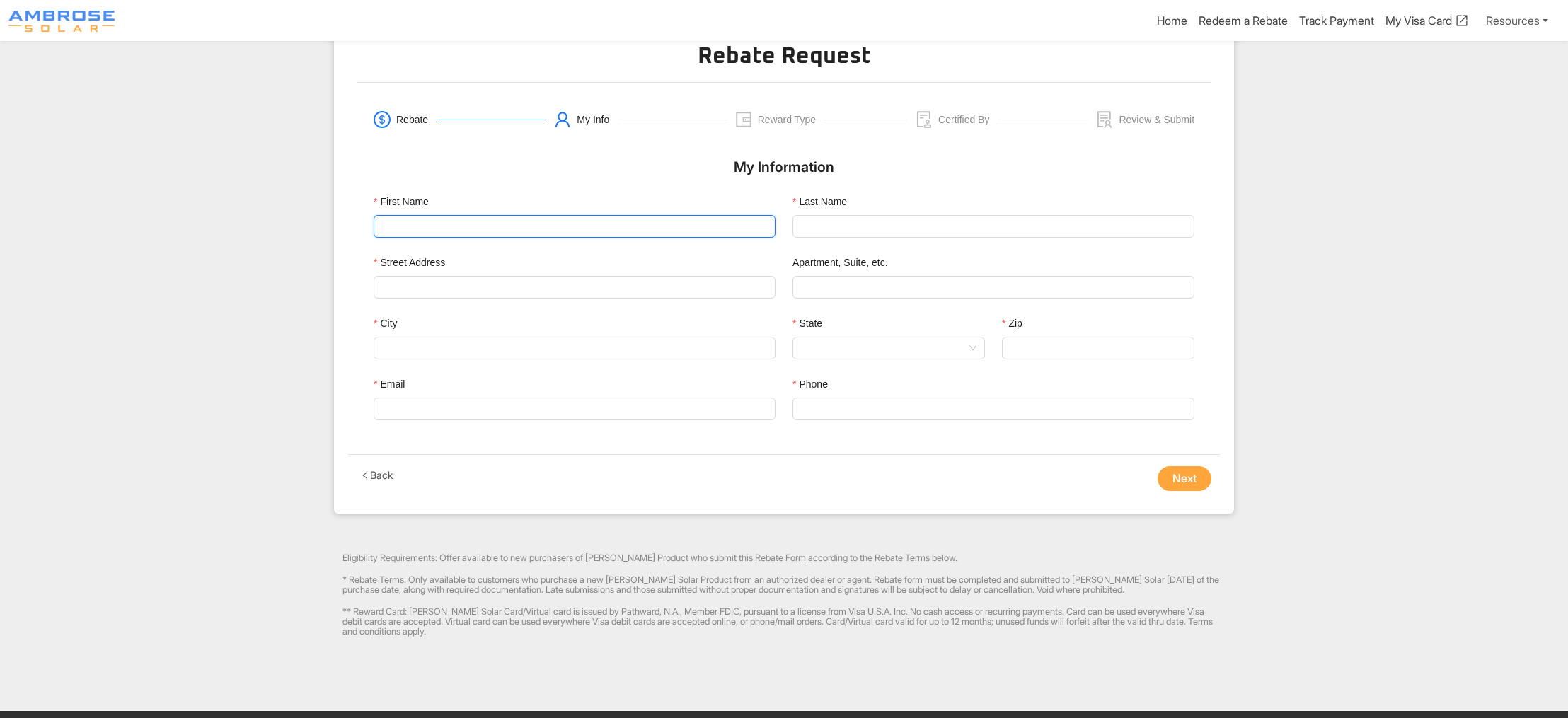
click at [511, 238] on input "First Name" at bounding box center [574, 226] width 401 height 23
type input "Gina"
type input "Gennette"
type input "Encinitas"
type input "CA"
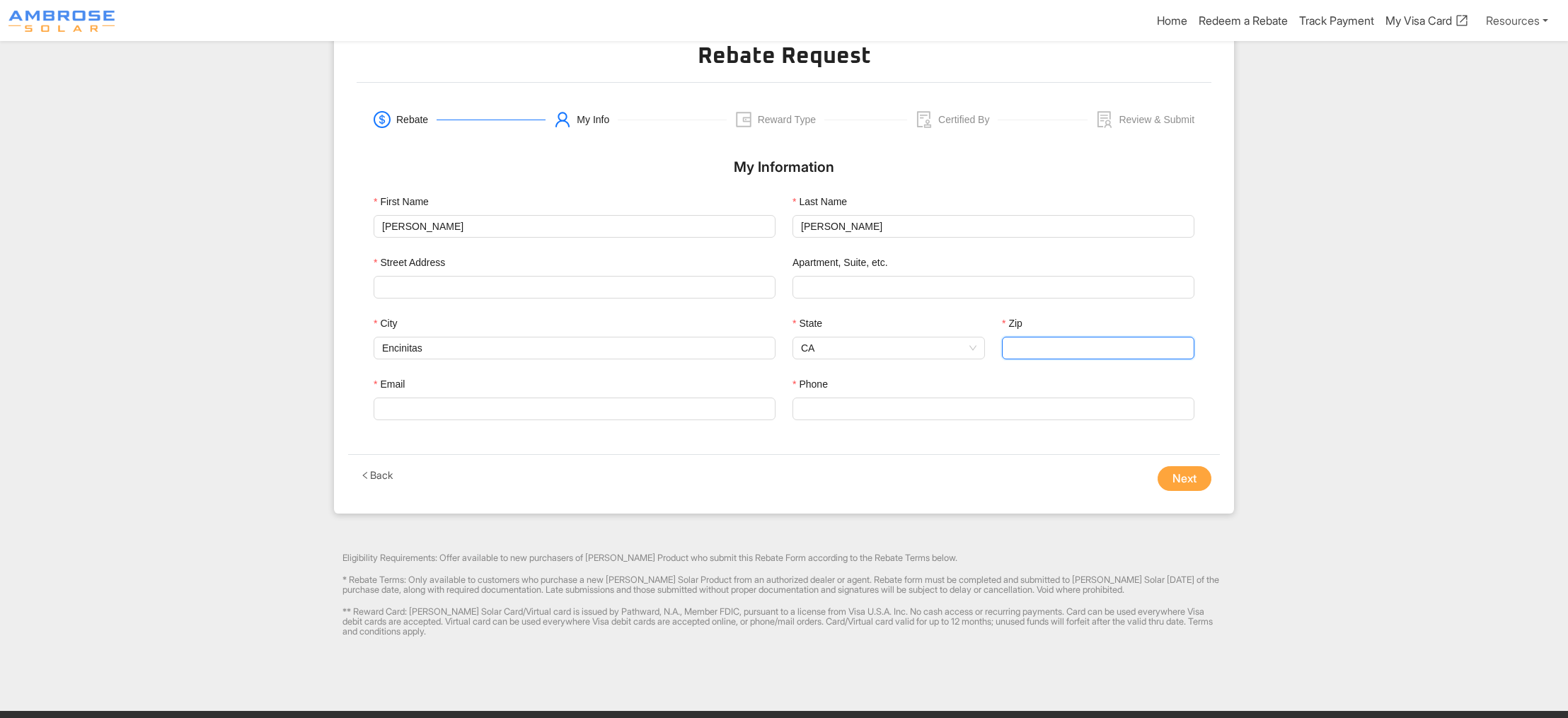
type input "92024"
type input "ginag@bestpayment.solutions"
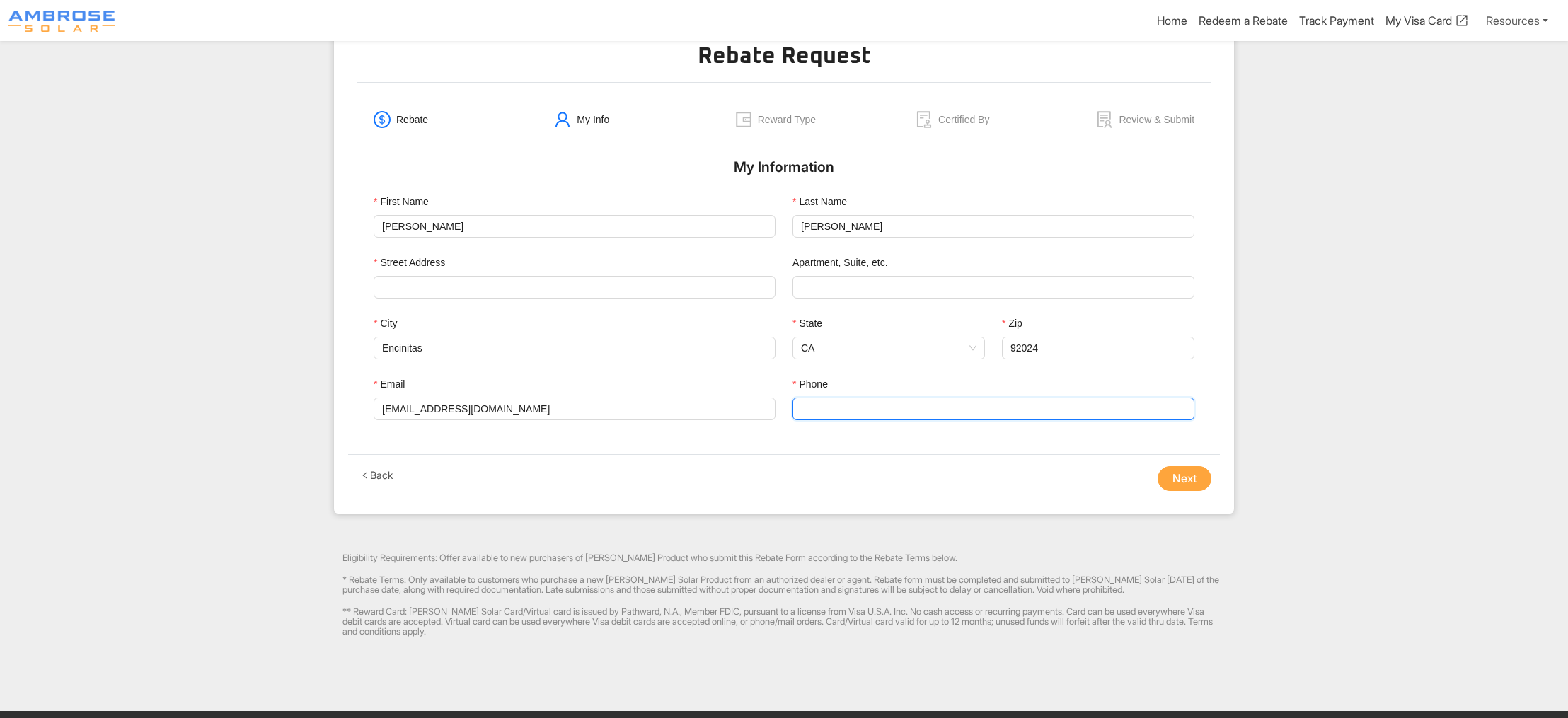
type input "9492335013"
click at [814, 431] on div "CA" at bounding box center [885, 433] width 160 height 15
click at [461, 297] on input "Street Address" at bounding box center [574, 287] width 385 height 21
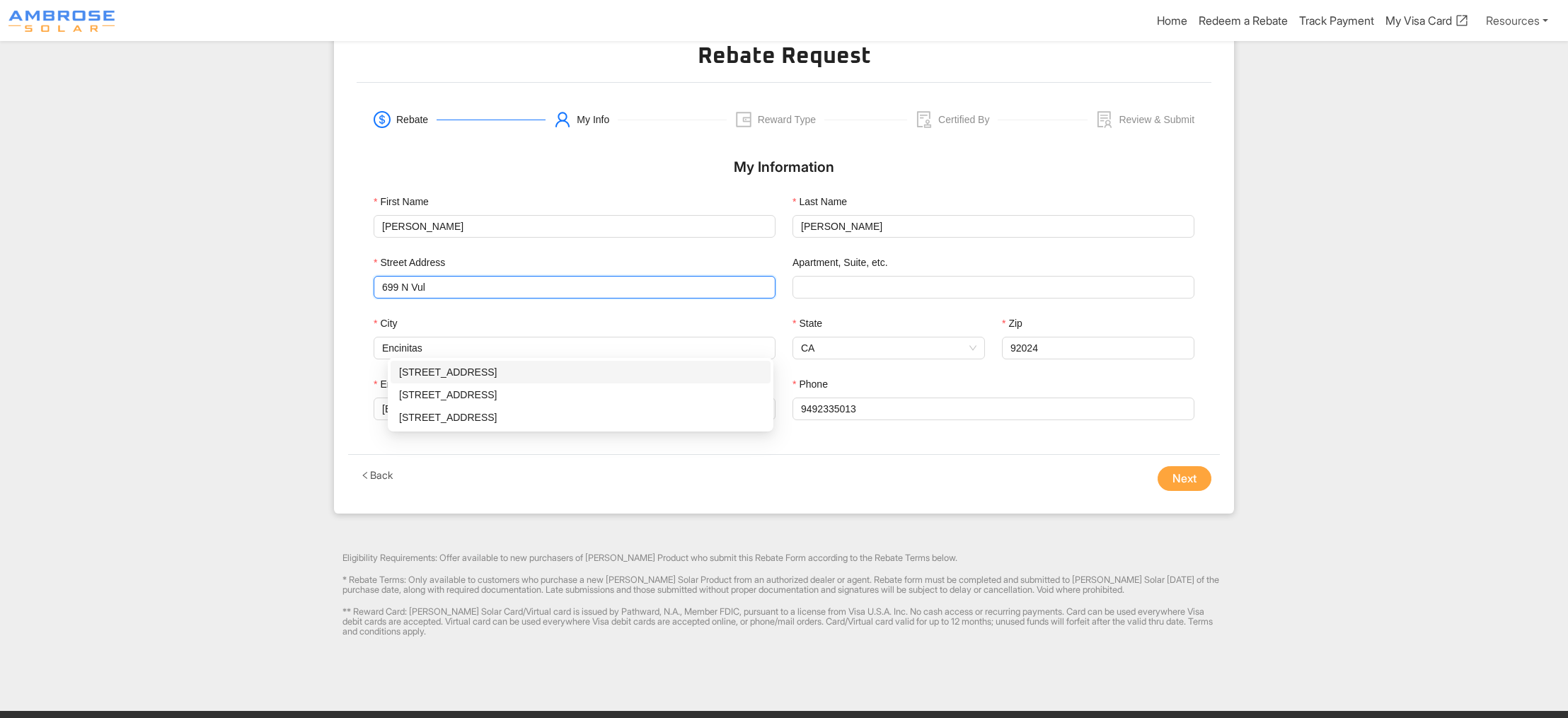
click at [505, 372] on div "699 N Vulcan Ave, Encinitas, CA - 92024" at bounding box center [580, 371] width 363 height 15
type input "699 N Vulcan Ave"
type input "Spc"
type input "699 N Vulcan Ave"
click at [1172, 492] on button "Next" at bounding box center [1184, 479] width 54 height 26
